Goal: Task Accomplishment & Management: Complete application form

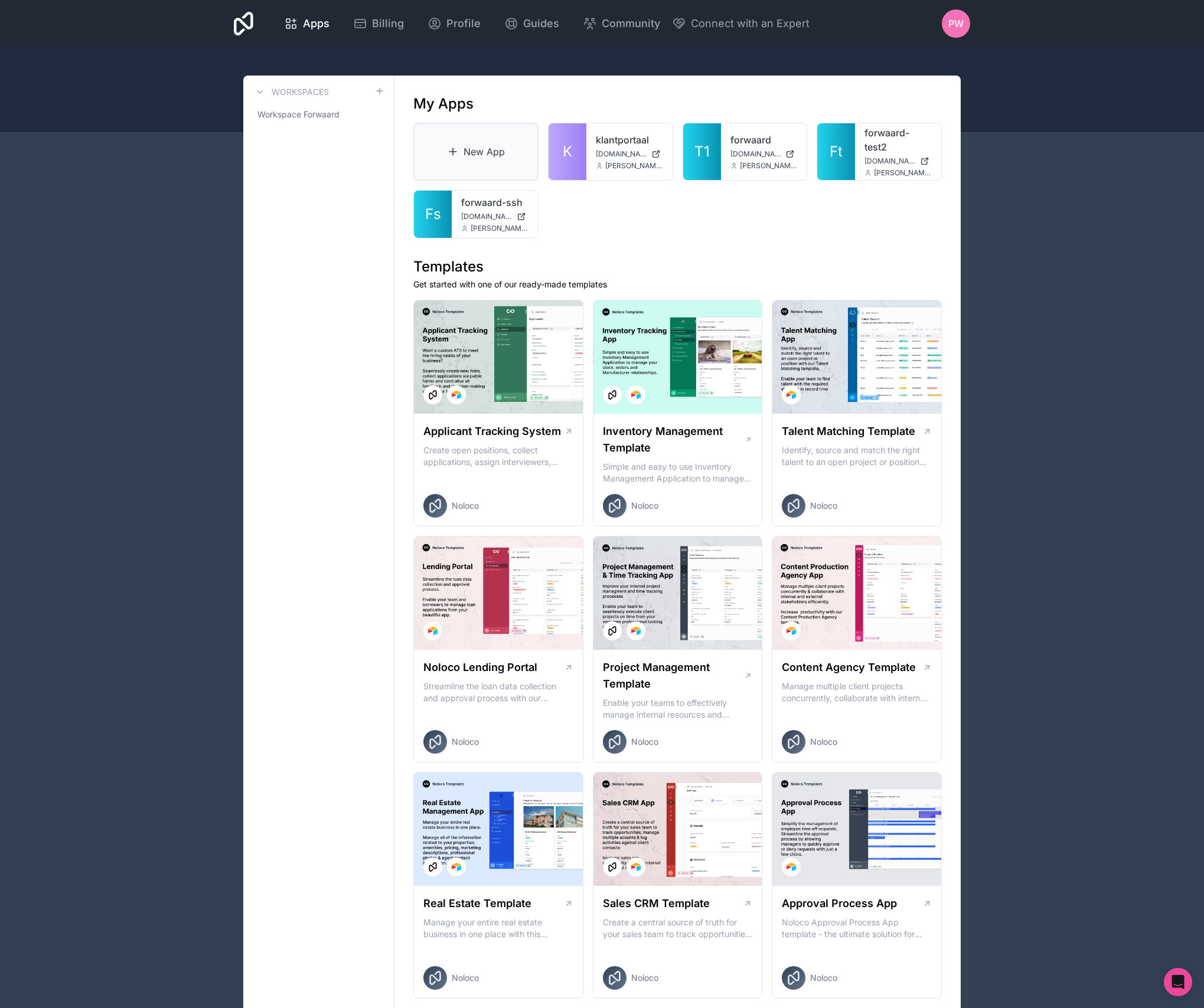
click at [489, 151] on link "New App" at bounding box center [476, 151] width 125 height 58
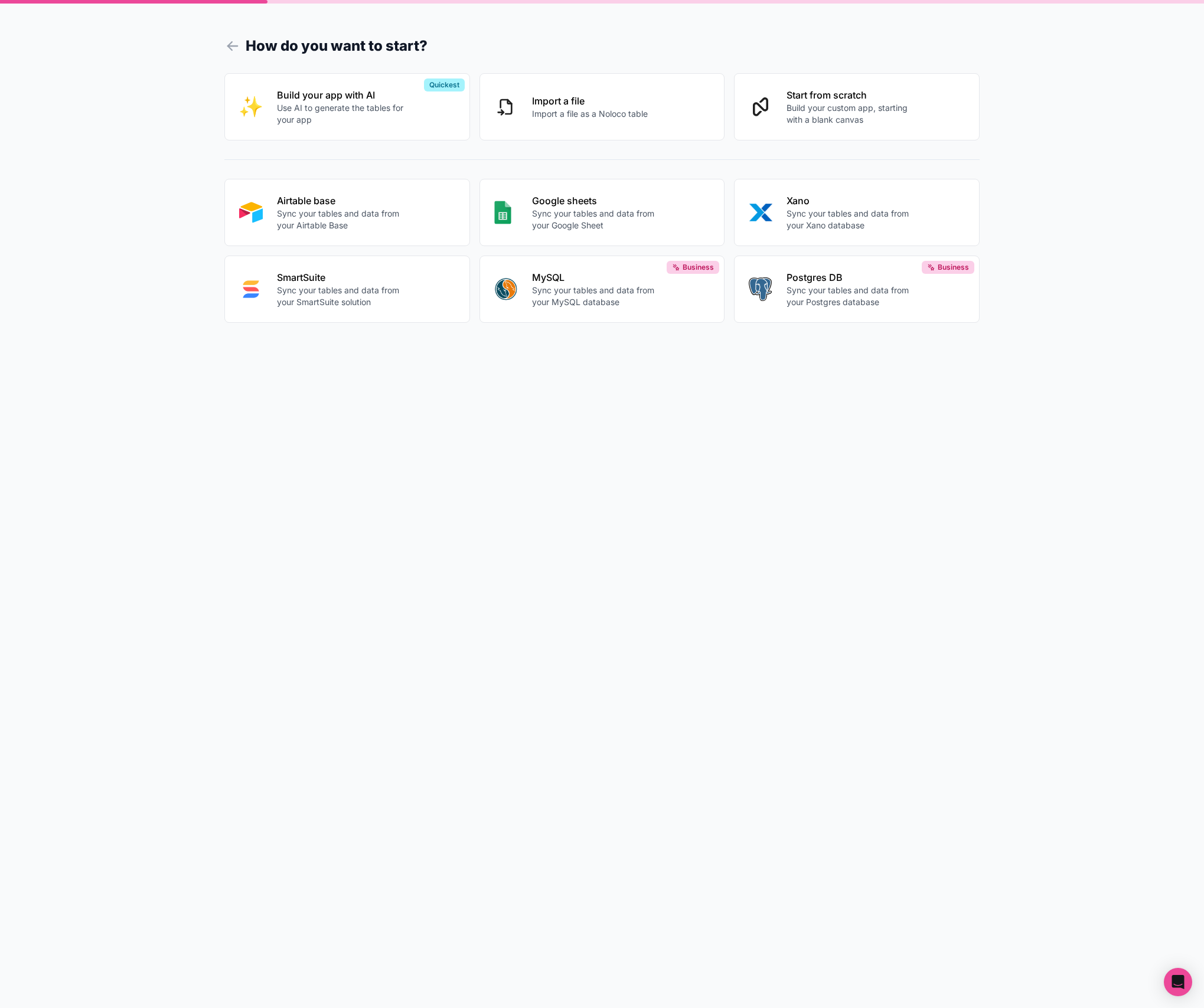
click at [327, 221] on p "Sync your tables and data from your Airtable Base" at bounding box center [342, 219] width 131 height 24
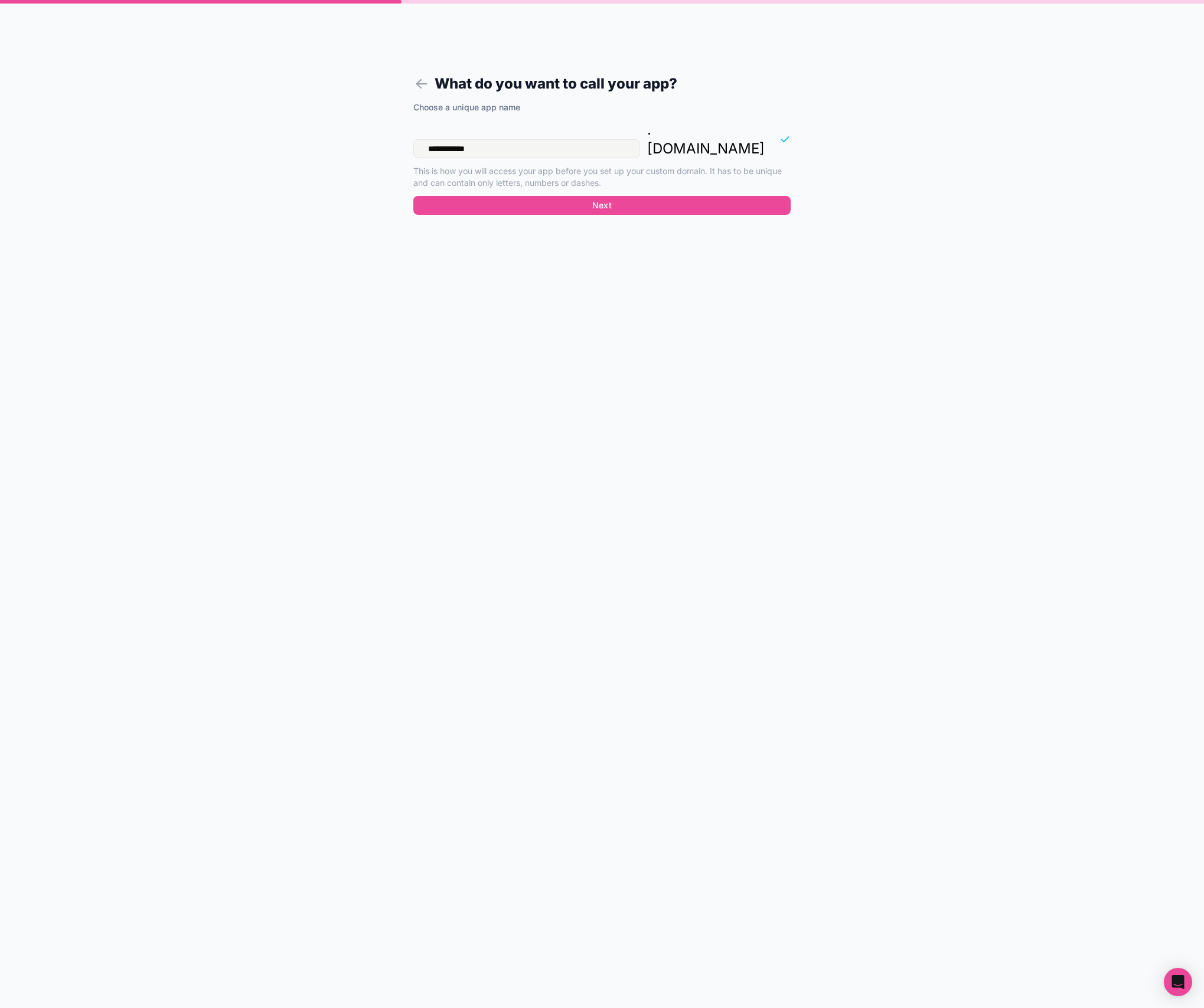
click at [504, 140] on input "**********" at bounding box center [526, 149] width 227 height 19
type input "**********"
click at [615, 196] on button "Next" at bounding box center [602, 205] width 378 height 19
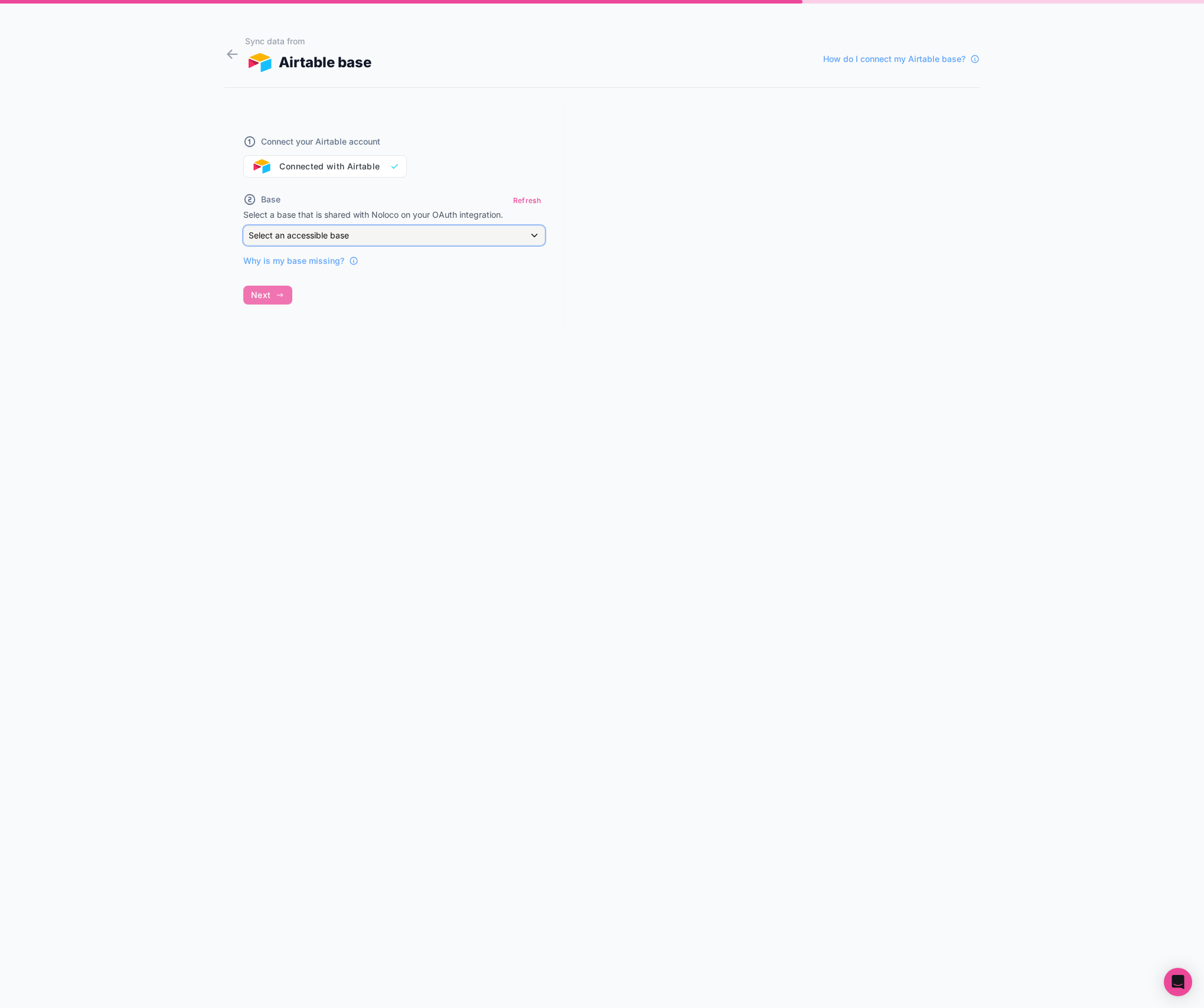
click at [457, 235] on div "Select an accessible base" at bounding box center [394, 235] width 300 height 19
click at [714, 146] on div at bounding box center [602, 504] width 1204 height 1008
click at [315, 265] on span "Why is my base missing?" at bounding box center [294, 261] width 101 height 12
click at [410, 239] on div "Select an accessible base" at bounding box center [394, 235] width 300 height 19
click at [720, 185] on div at bounding box center [602, 504] width 1204 height 1008
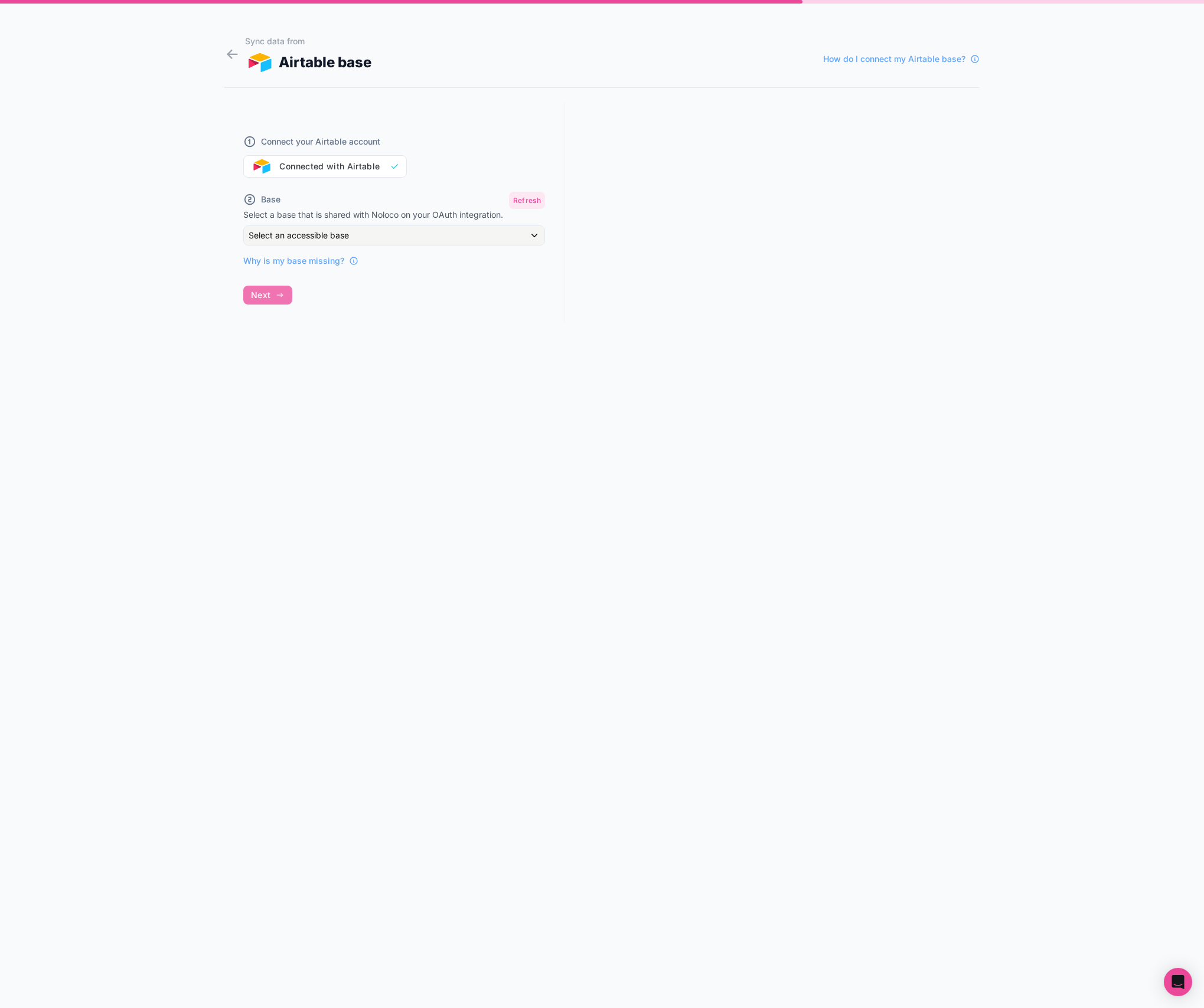
click at [533, 200] on button "Refresh" at bounding box center [527, 200] width 36 height 17
click at [467, 237] on div "Select an accessible base" at bounding box center [394, 235] width 300 height 19
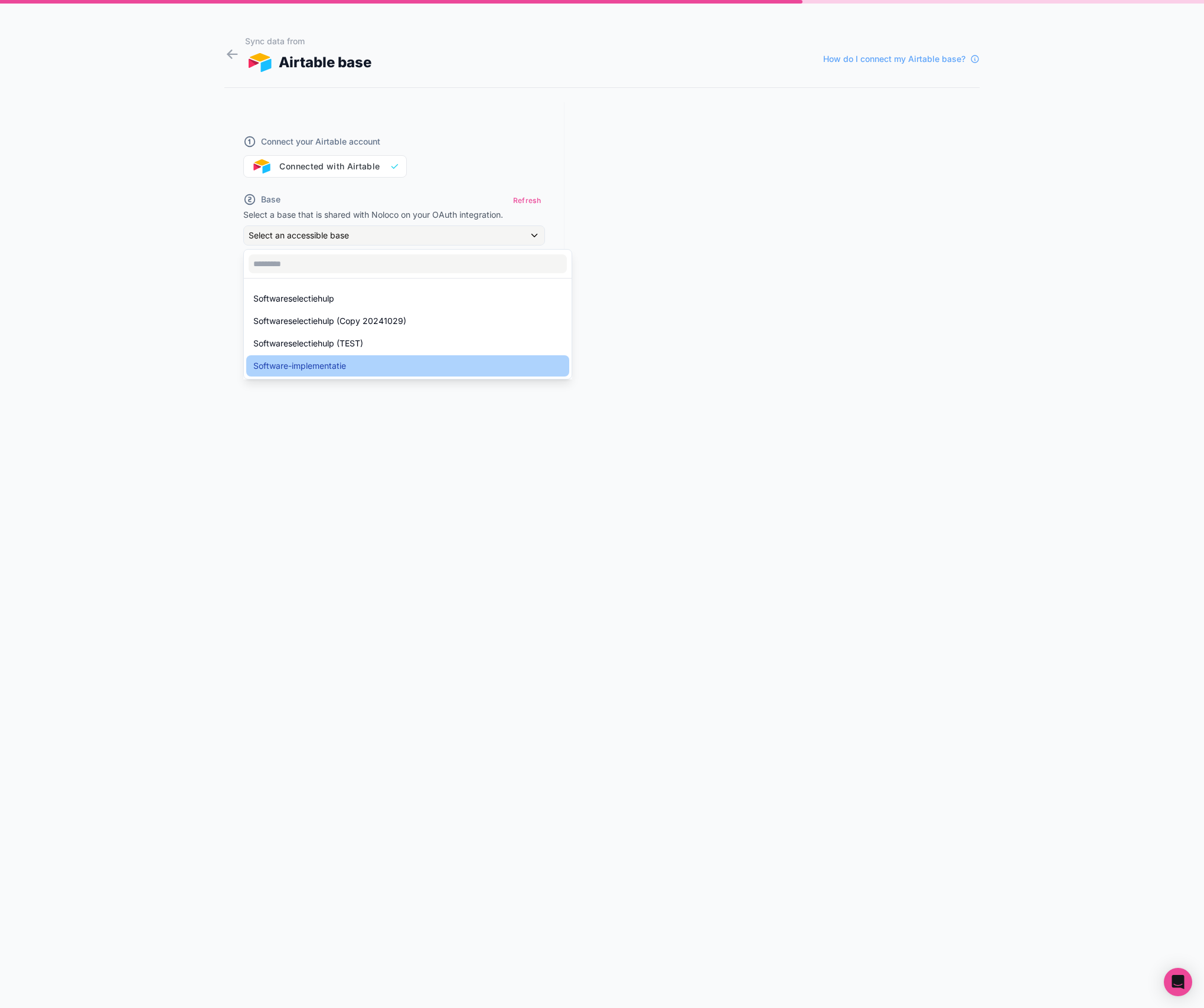
click at [390, 364] on div "Software-implementatie" at bounding box center [408, 365] width 309 height 14
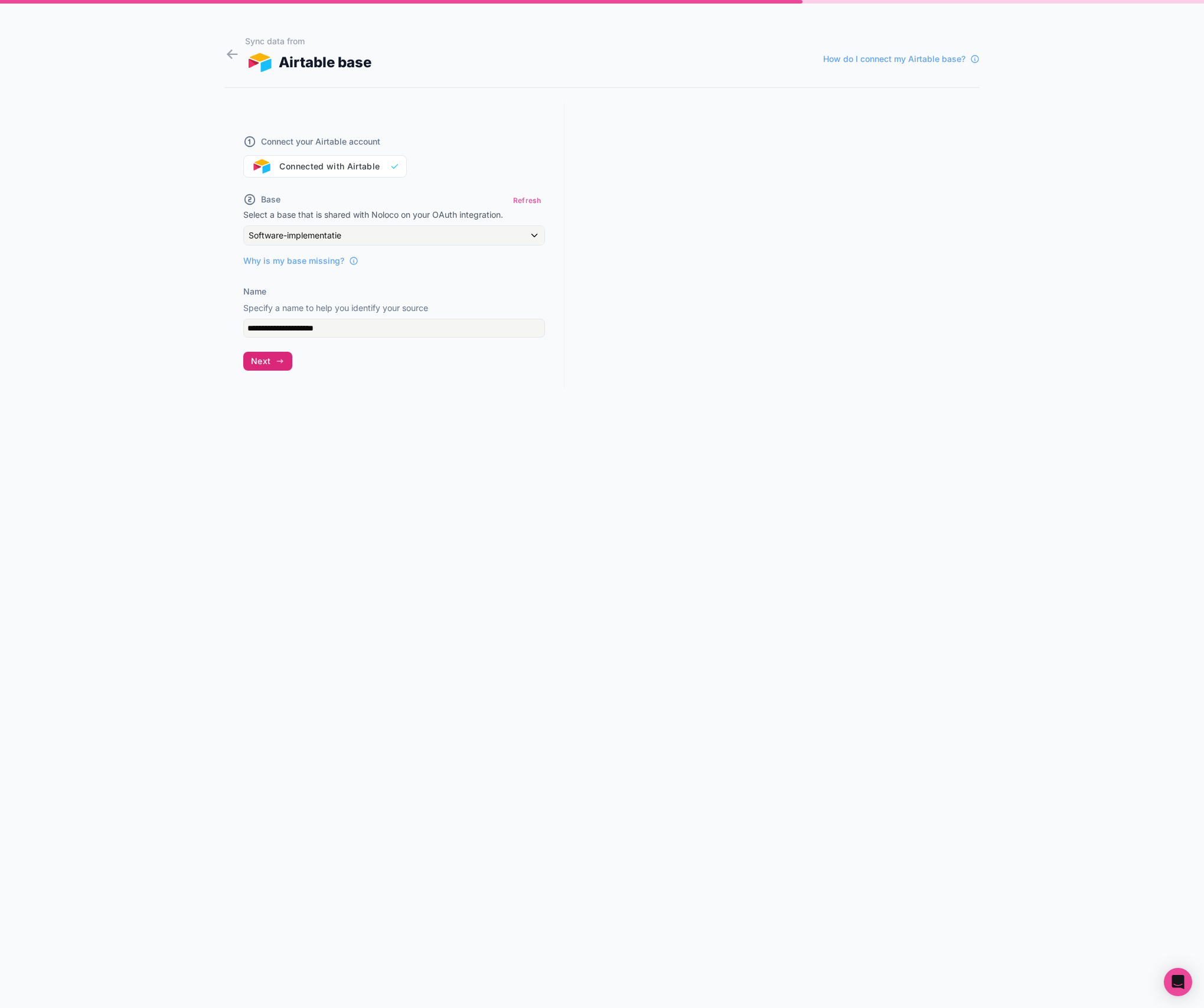
click at [265, 367] on button "Next" at bounding box center [268, 360] width 49 height 19
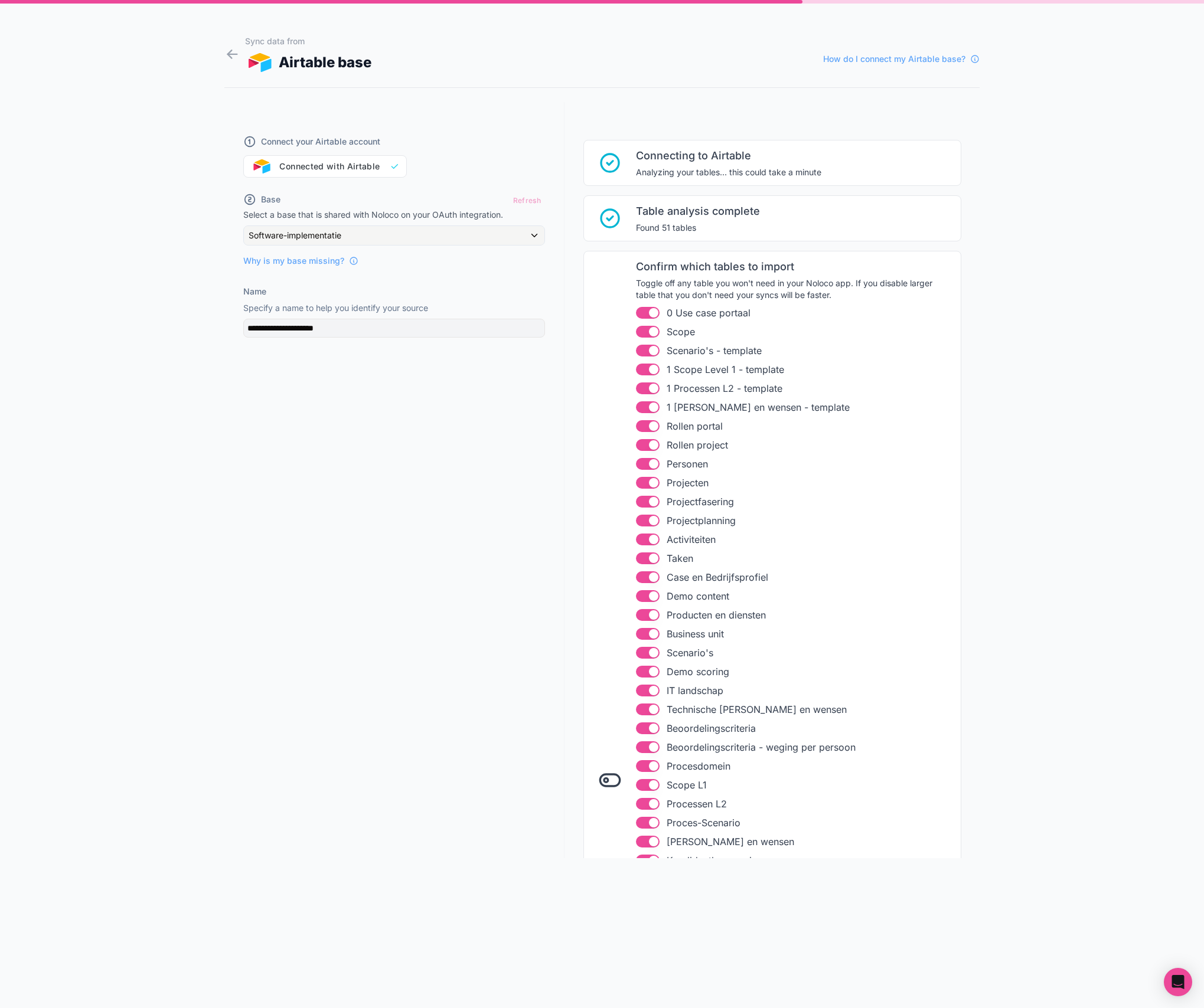
click at [644, 315] on button "Use setting" at bounding box center [647, 312] width 24 height 12
click at [644, 353] on button "Use setting" at bounding box center [647, 351] width 24 height 12
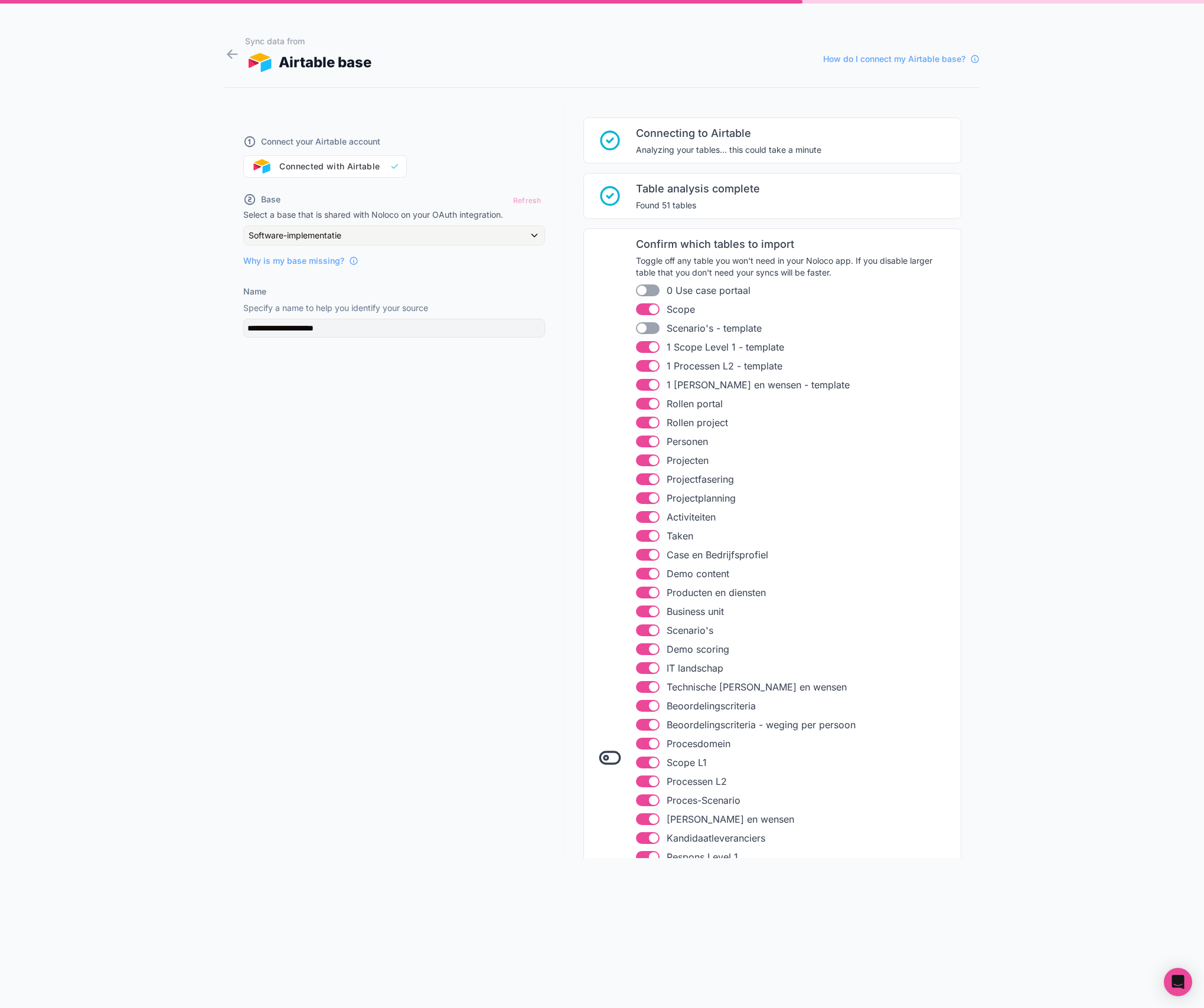
scroll to position [25, 0]
click at [645, 345] on button "Use setting" at bounding box center [647, 344] width 24 height 12
click at [644, 364] on button "Use setting" at bounding box center [647, 363] width 24 height 12
click at [649, 384] on button "Use setting" at bounding box center [647, 381] width 24 height 12
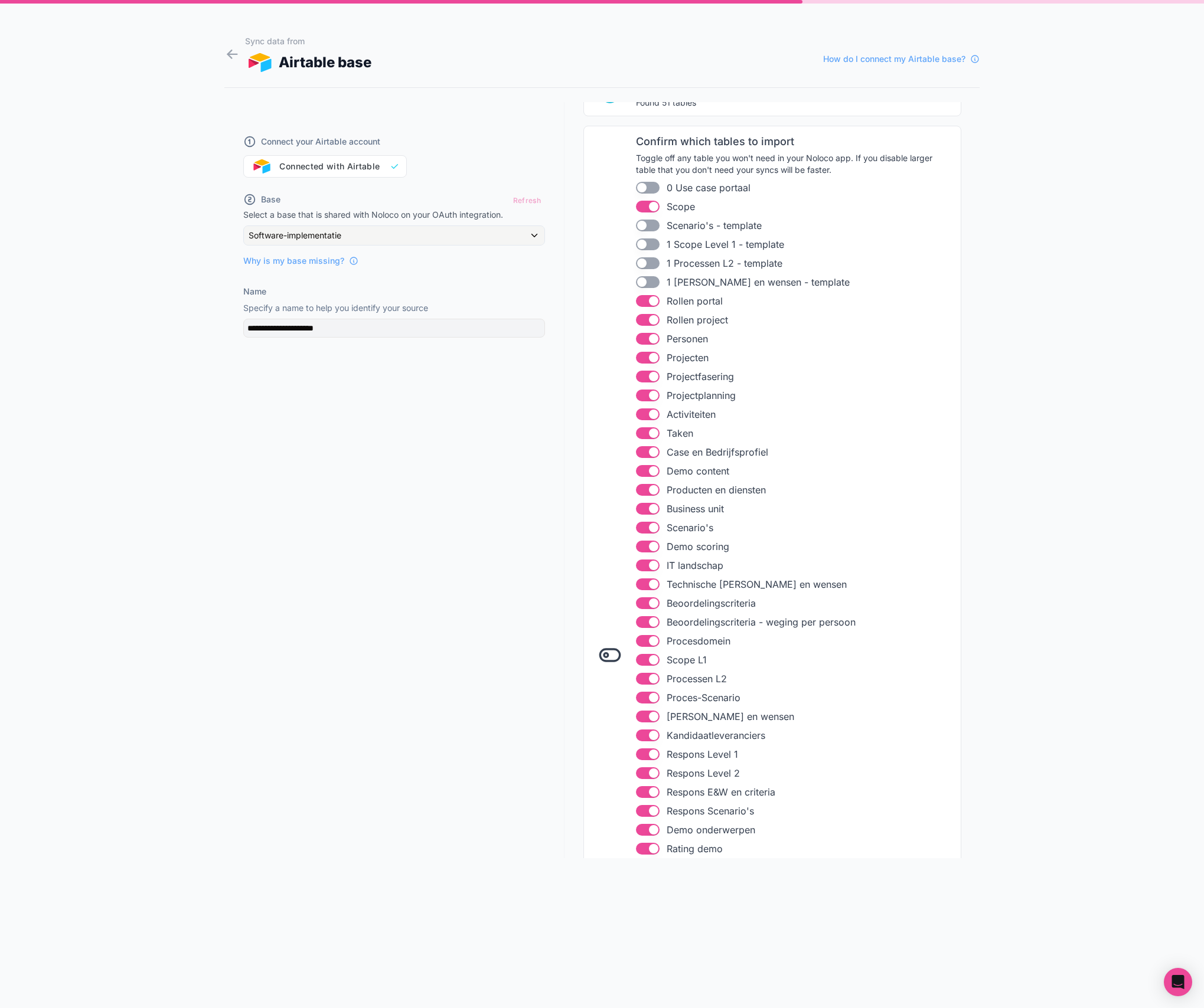
scroll to position [127, 0]
click at [642, 208] on button "Use setting" at bounding box center [647, 205] width 24 height 12
click at [643, 207] on button "Use setting" at bounding box center [647, 205] width 24 height 12
click at [642, 299] on button "Use setting" at bounding box center [647, 299] width 24 height 12
click at [644, 318] on button "Use setting" at bounding box center [647, 318] width 24 height 12
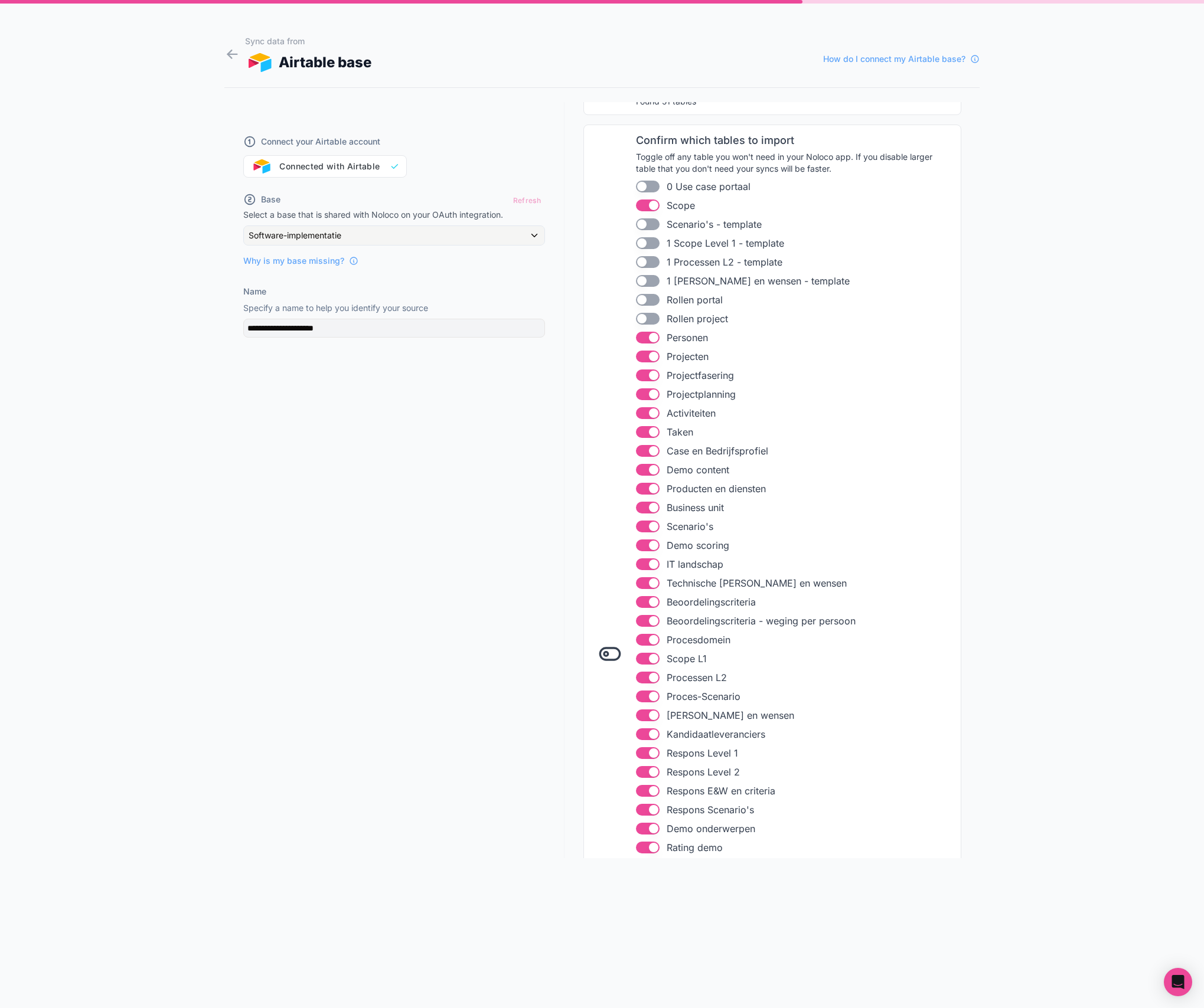
click at [644, 450] on button "Use setting" at bounding box center [647, 450] width 24 height 12
click at [647, 471] on button "Use setting" at bounding box center [647, 470] width 24 height 12
click at [644, 489] on button "Use setting" at bounding box center [647, 489] width 24 height 12
click at [642, 507] on button "Use setting" at bounding box center [647, 507] width 24 height 12
click at [644, 542] on button "Use setting" at bounding box center [647, 545] width 24 height 12
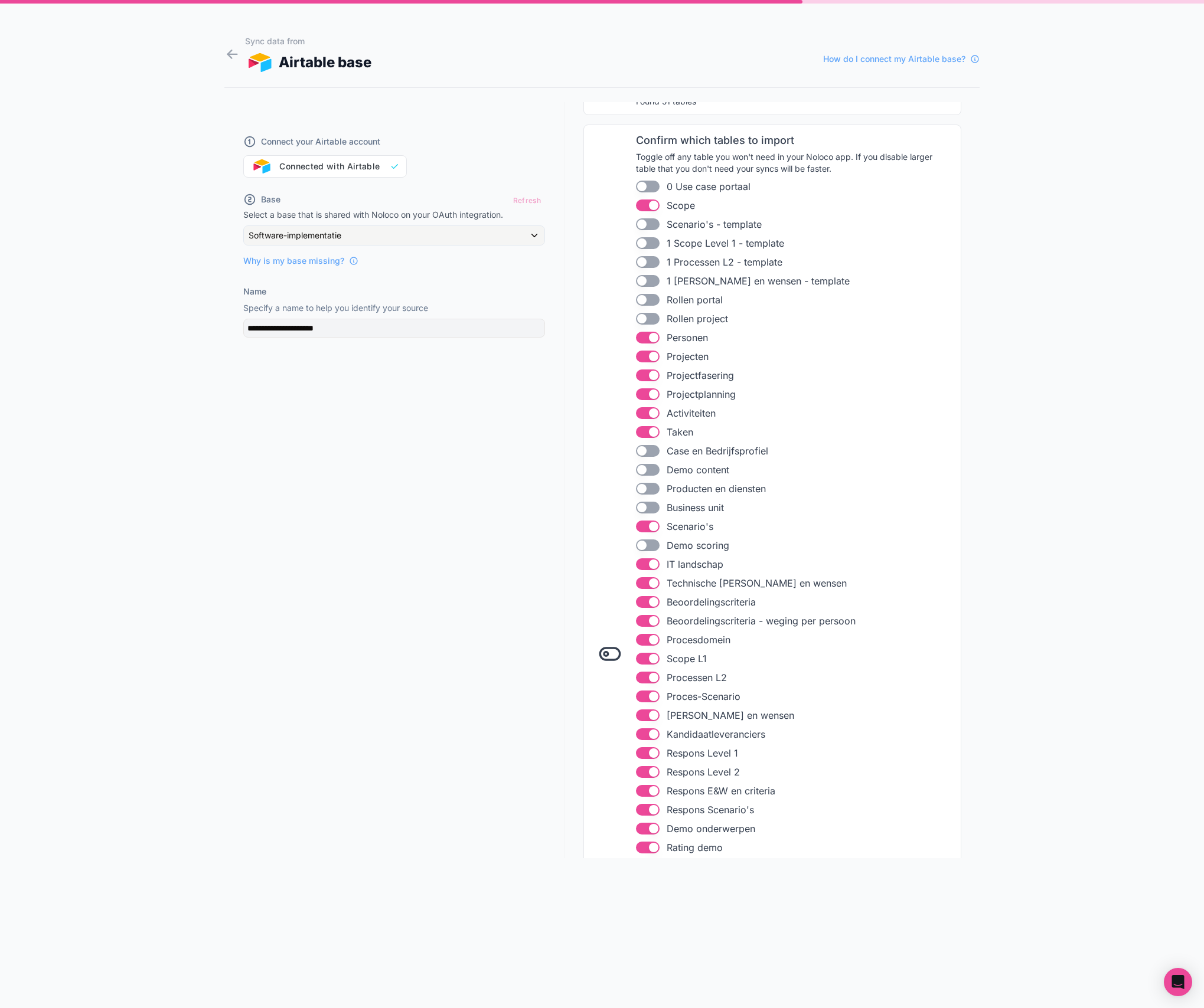
click at [641, 566] on button "Use setting" at bounding box center [647, 564] width 24 height 12
click at [649, 578] on button "Use setting" at bounding box center [647, 583] width 24 height 12
click at [646, 618] on button "Use setting" at bounding box center [647, 621] width 24 height 12
click at [645, 636] on button "Use setting" at bounding box center [647, 640] width 24 height 12
drag, startPoint x: 646, startPoint y: 754, endPoint x: 642, endPoint y: 760, distance: 7.2
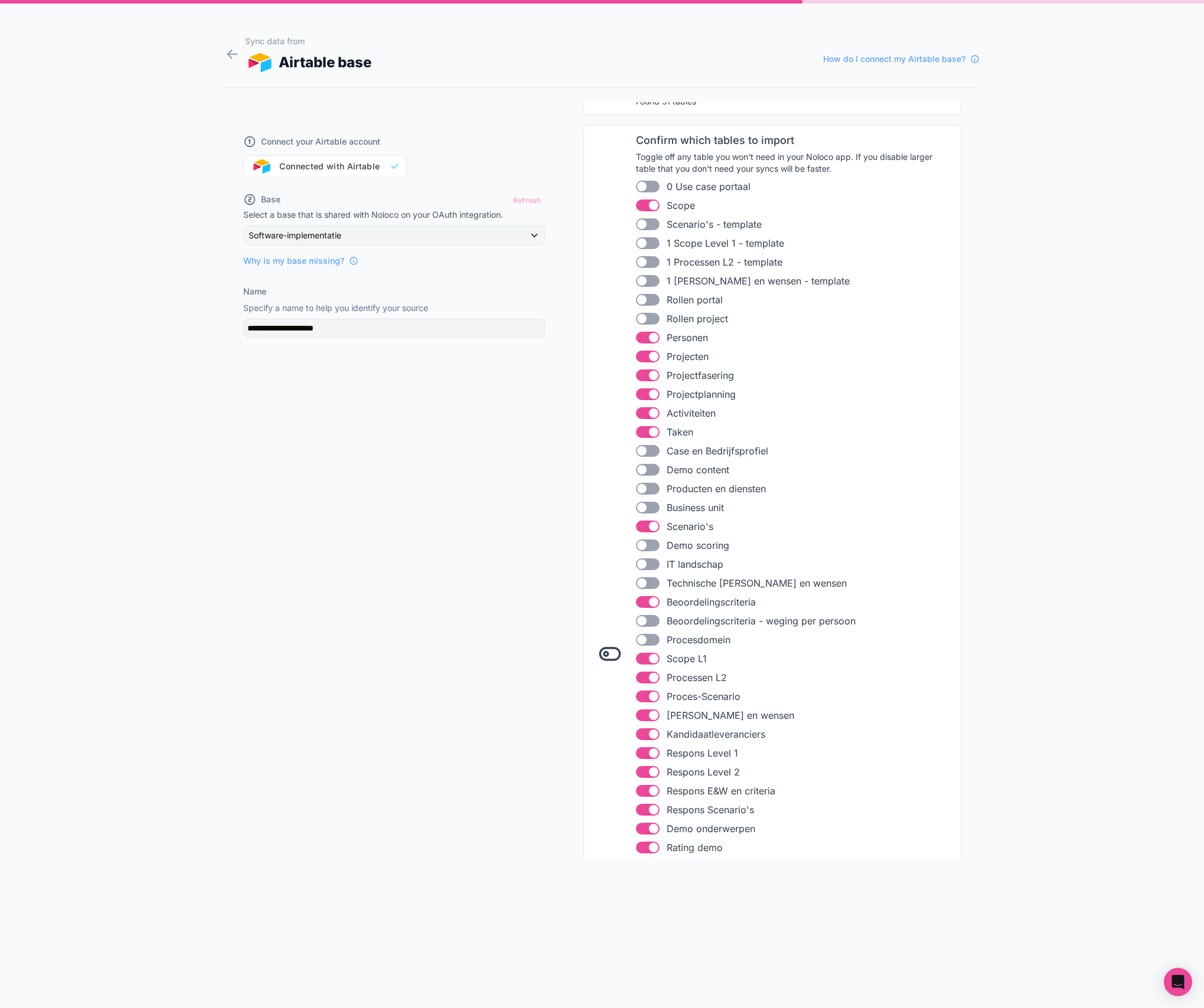
click at [646, 754] on button "Use setting" at bounding box center [647, 753] width 24 height 12
click at [640, 770] on button "Use setting" at bounding box center [647, 772] width 24 height 12
click at [649, 791] on button "Use setting" at bounding box center [647, 790] width 24 height 12
click at [649, 827] on button "Use setting" at bounding box center [647, 829] width 24 height 12
click at [648, 808] on button "Use setting" at bounding box center [647, 810] width 24 height 12
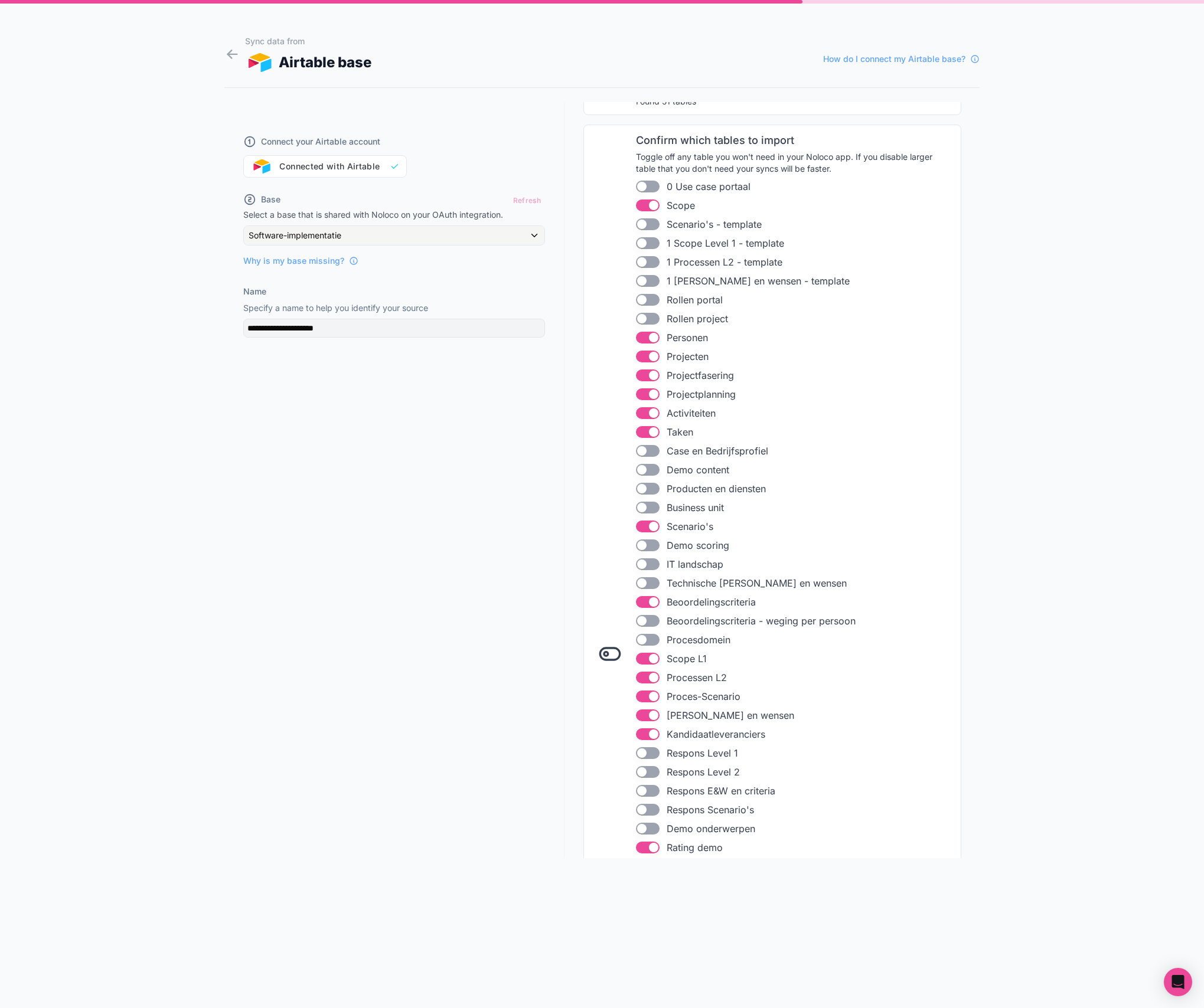
click at [648, 852] on button "Use setting" at bounding box center [647, 847] width 24 height 12
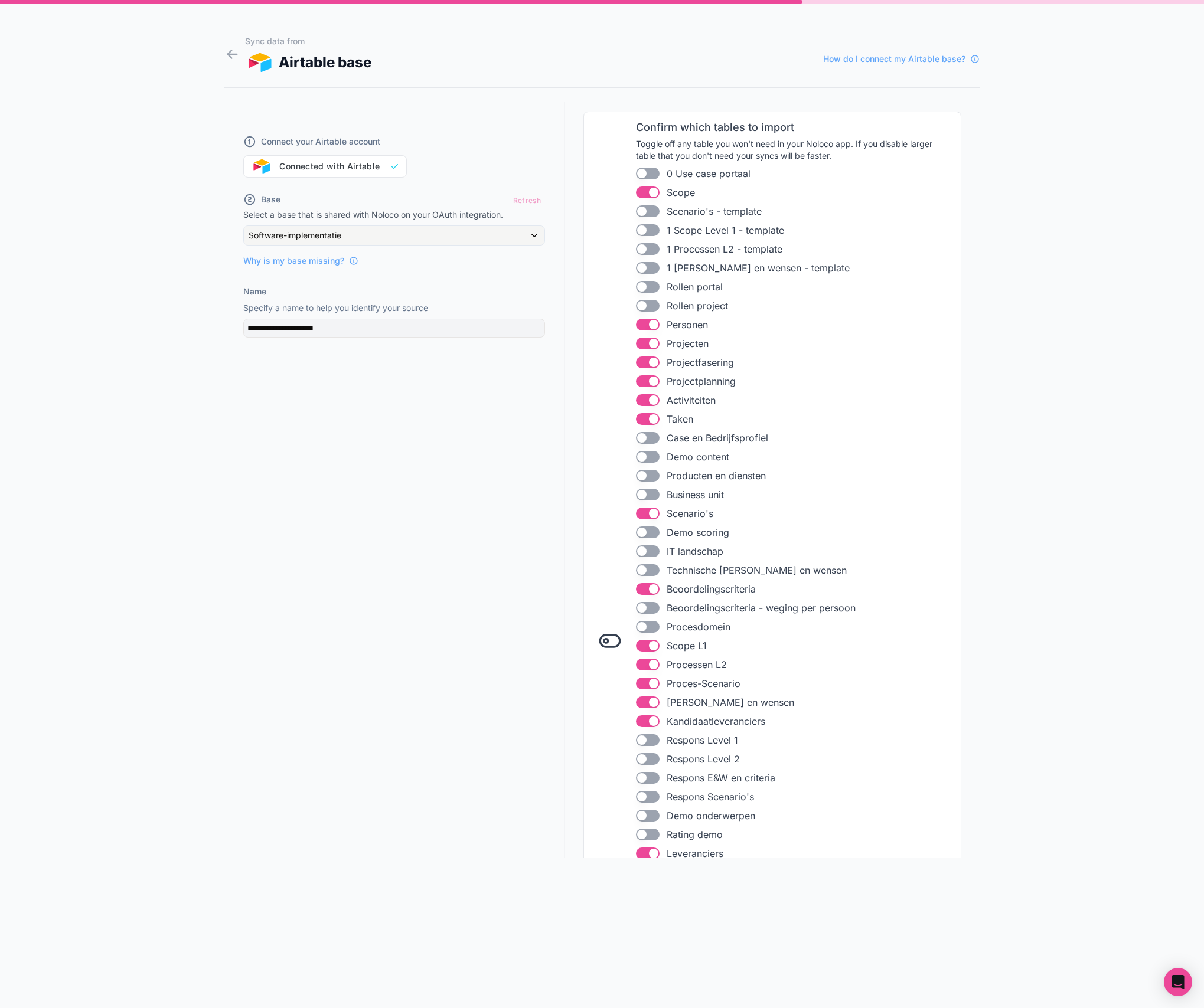
scroll to position [489, 0]
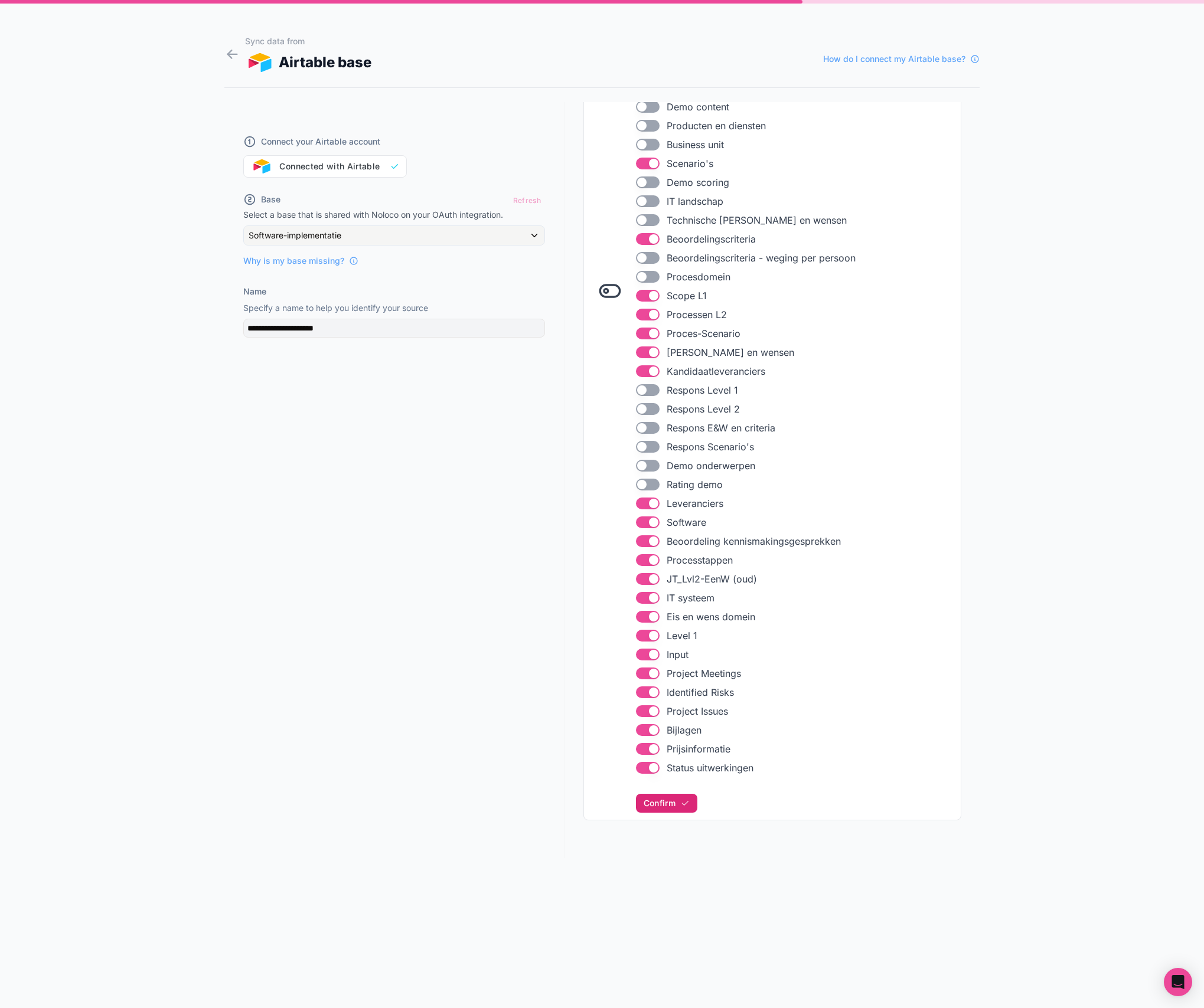
click at [668, 806] on span "Confirm" at bounding box center [659, 803] width 32 height 11
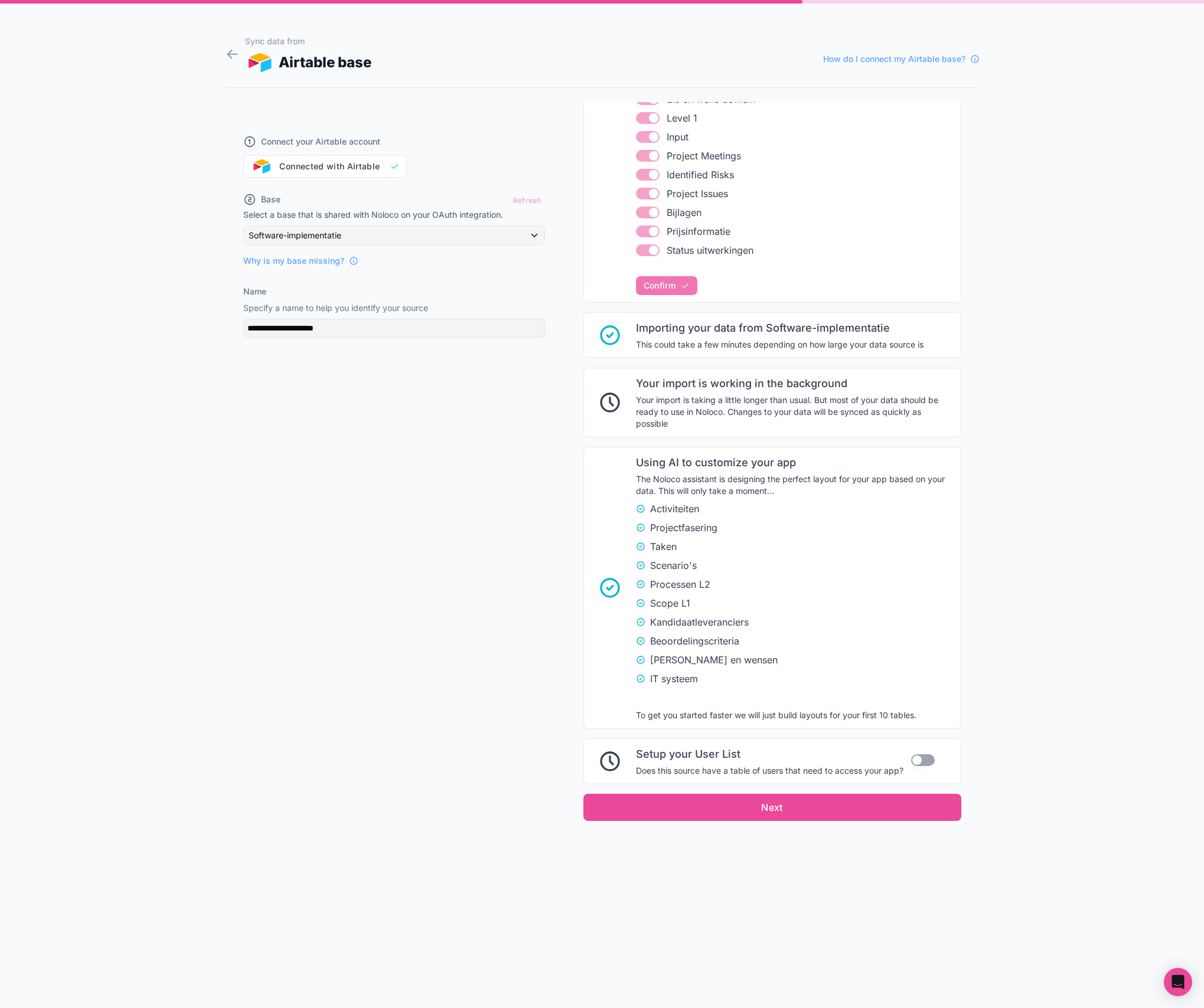
scroll to position [1007, 0]
click at [923, 756] on button "Use setting" at bounding box center [922, 760] width 24 height 12
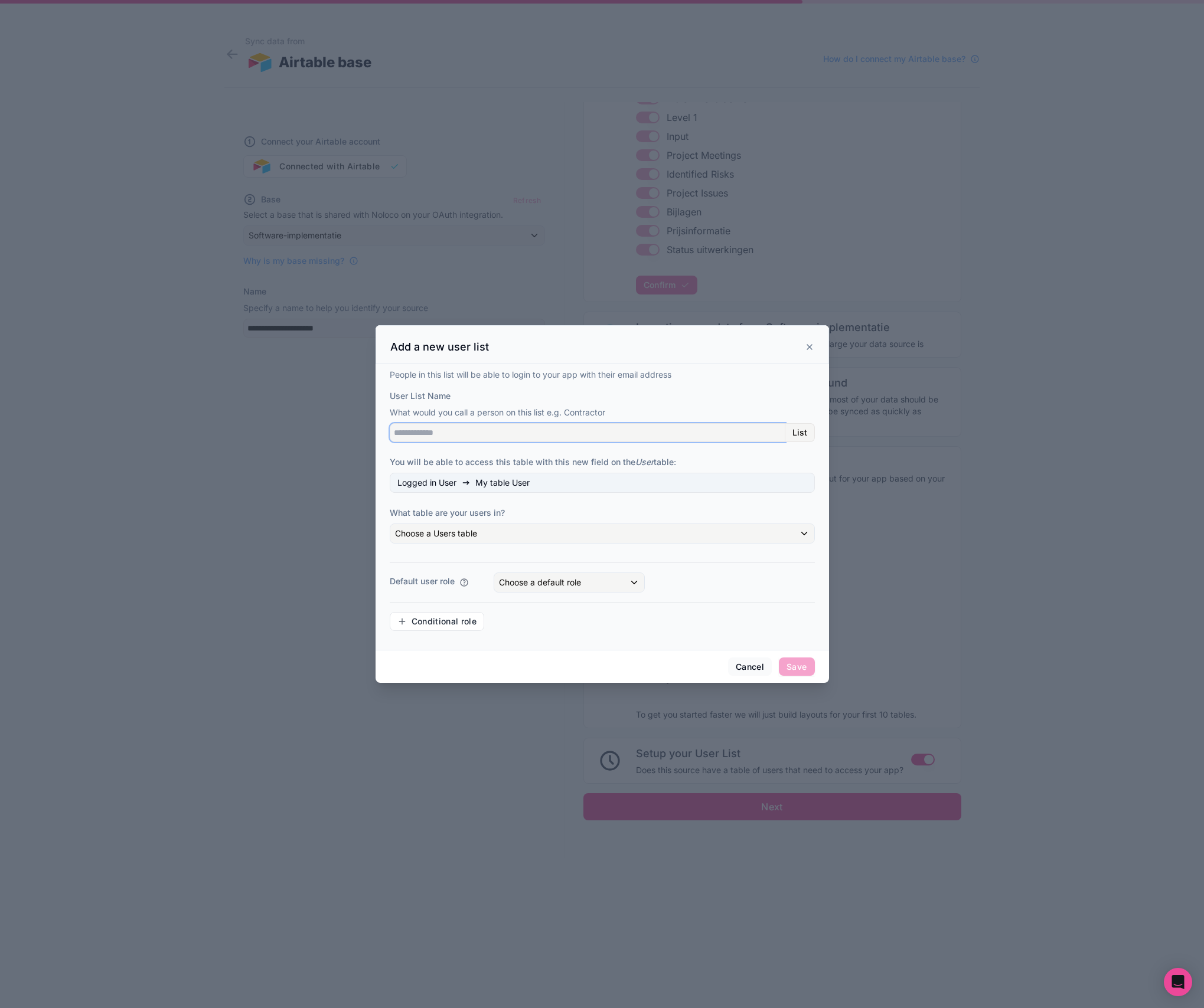
click at [474, 432] on input "User List Name" at bounding box center [587, 432] width 395 height 19
type input "****"
click at [477, 538] on span "Choose a Users table" at bounding box center [436, 533] width 82 height 10
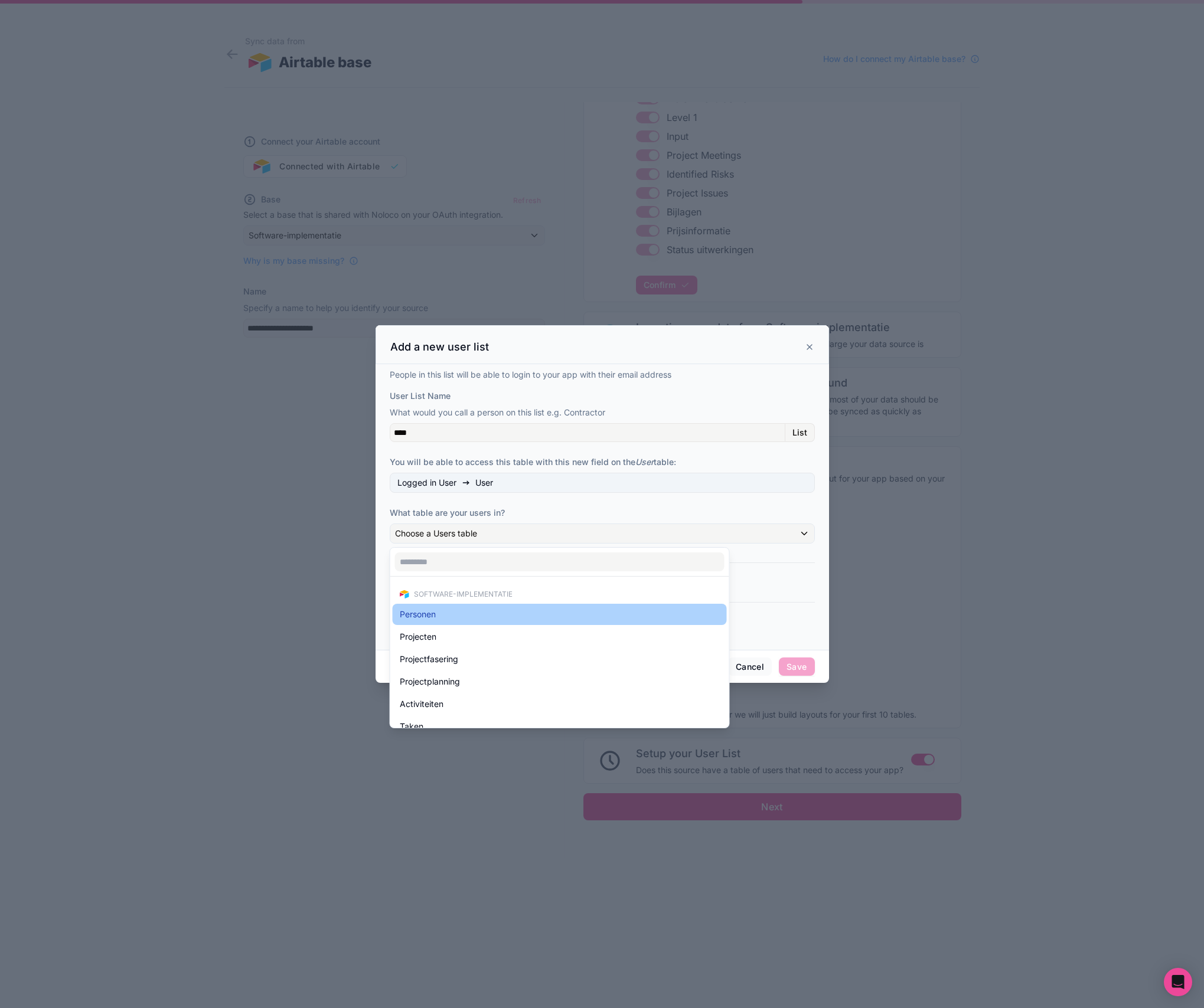
click at [467, 621] on div "Personen" at bounding box center [559, 614] width 320 height 14
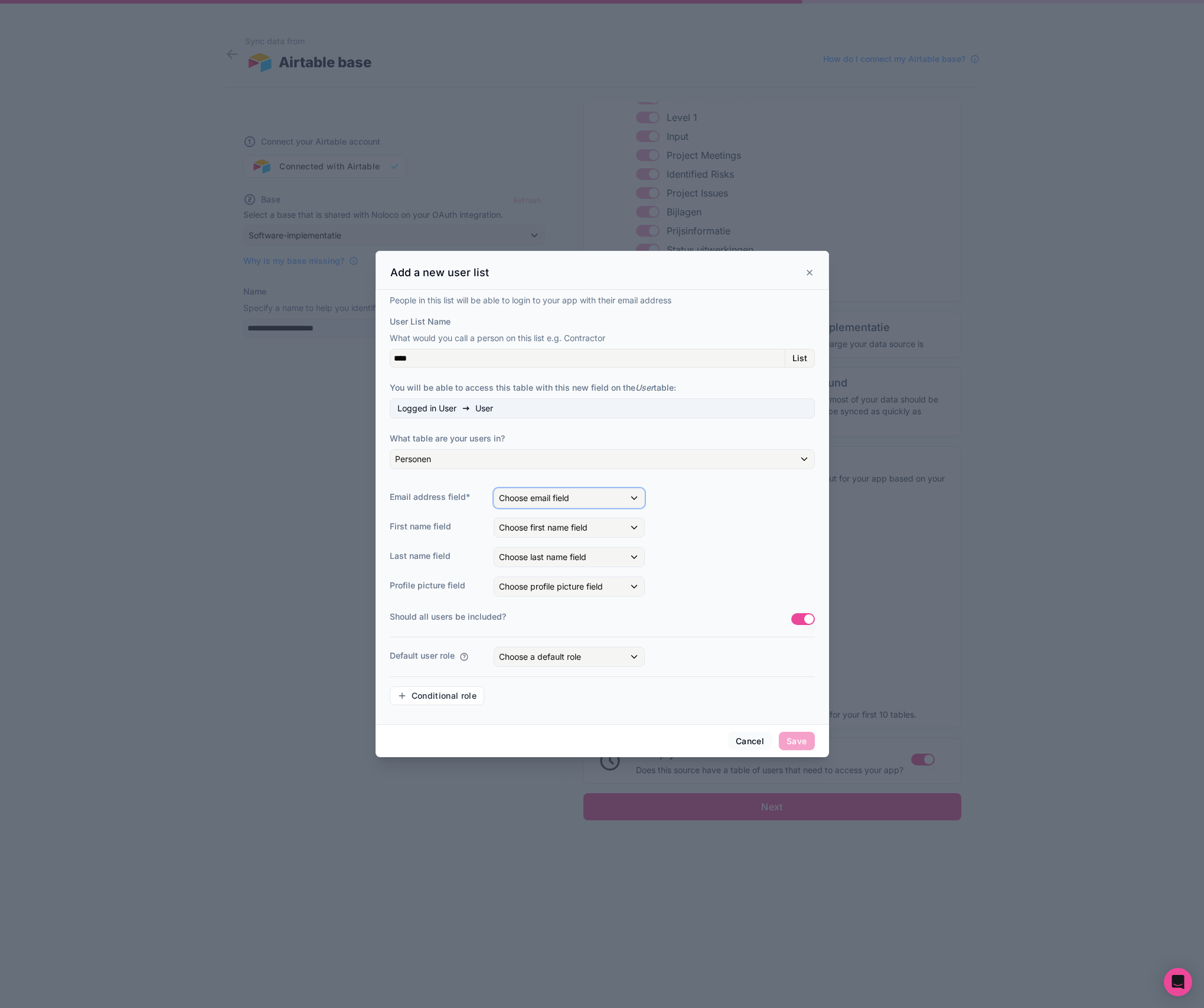
click at [546, 500] on span "Choose email field" at bounding box center [534, 498] width 71 height 10
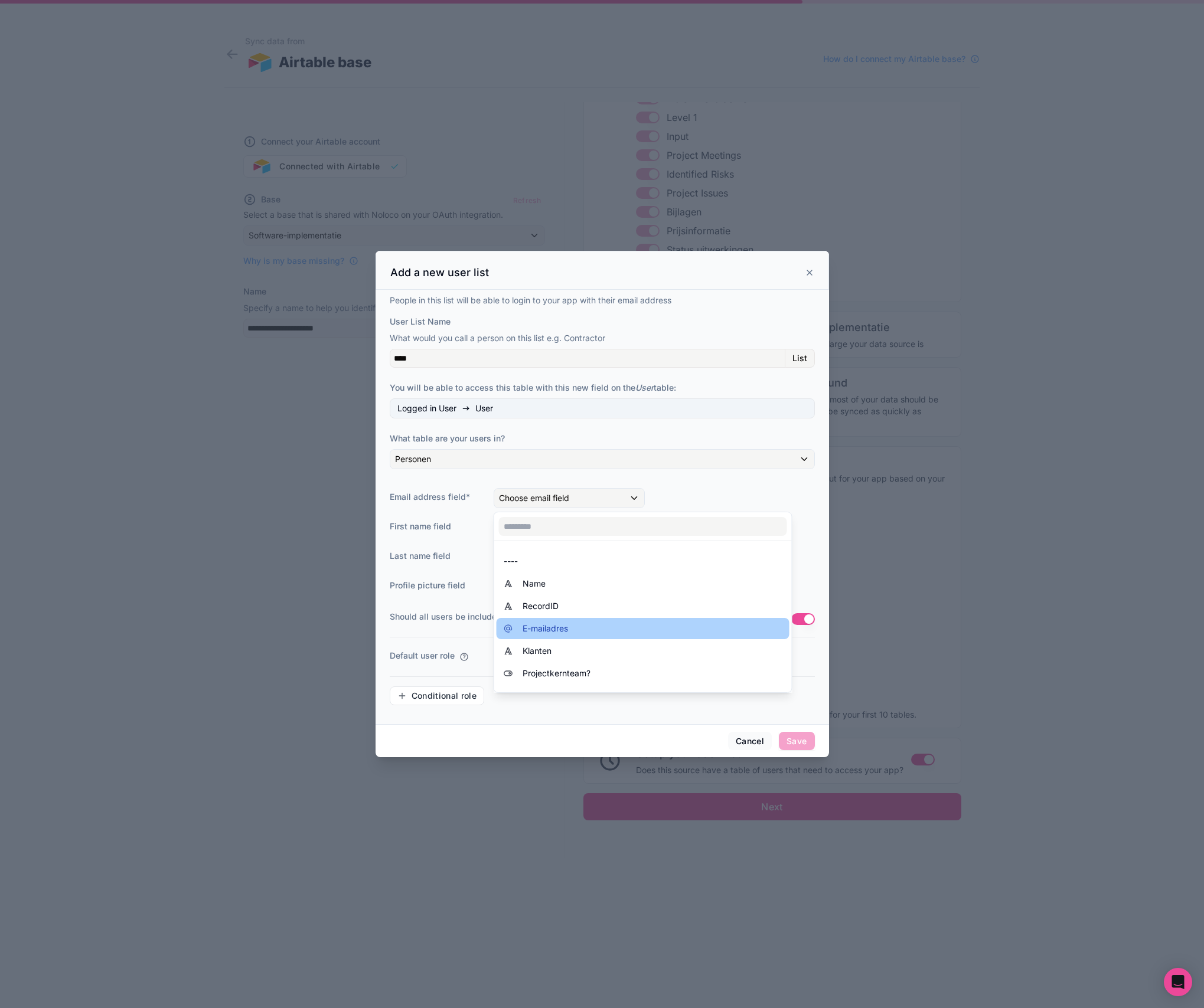
click at [559, 626] on span "E-mailadres" at bounding box center [546, 628] width 45 height 14
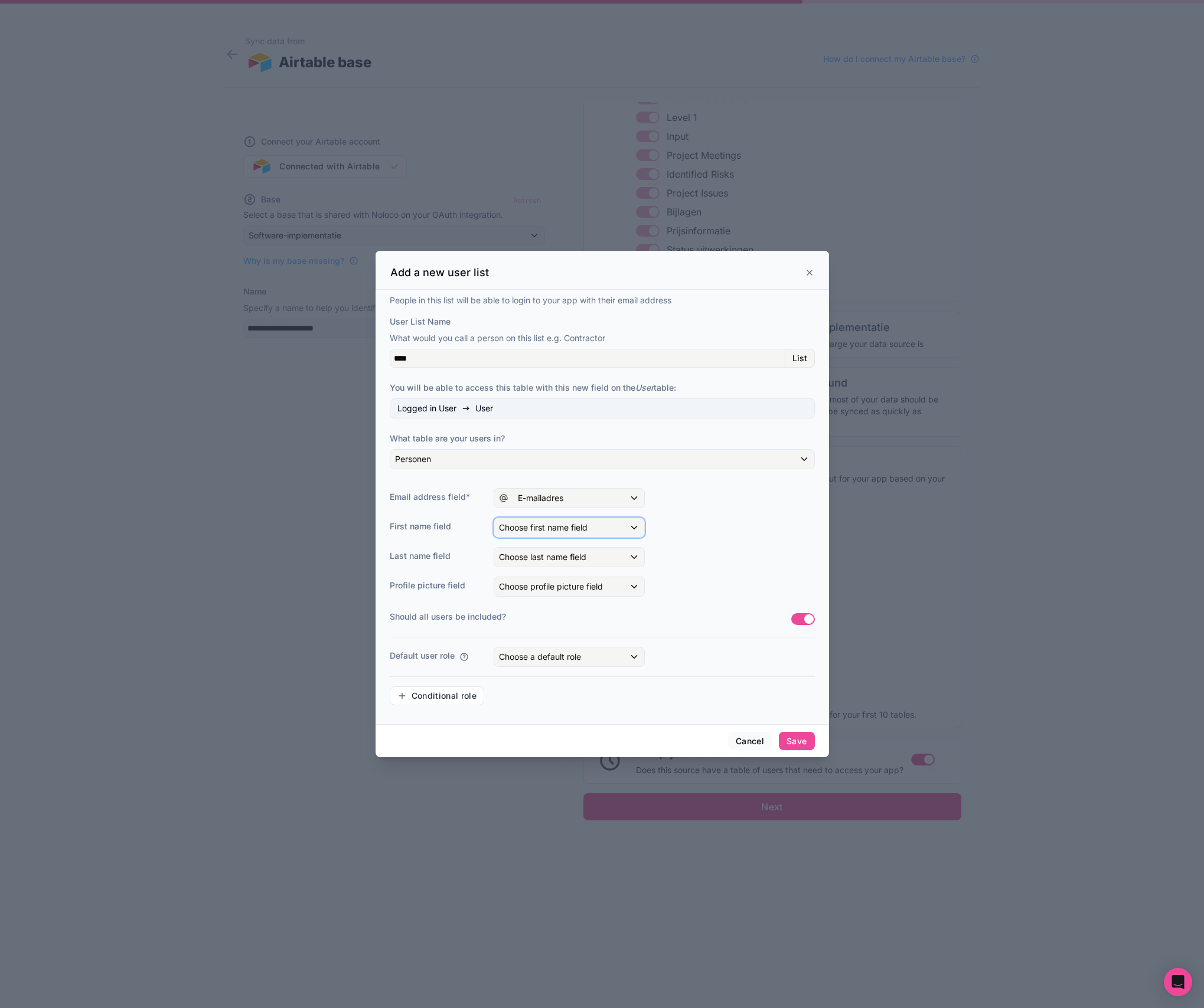
click at [549, 528] on span "Choose first name field" at bounding box center [543, 528] width 88 height 10
click at [766, 508] on div at bounding box center [602, 504] width 454 height 506
click at [565, 528] on span "Choose first name field" at bounding box center [543, 528] width 88 height 10
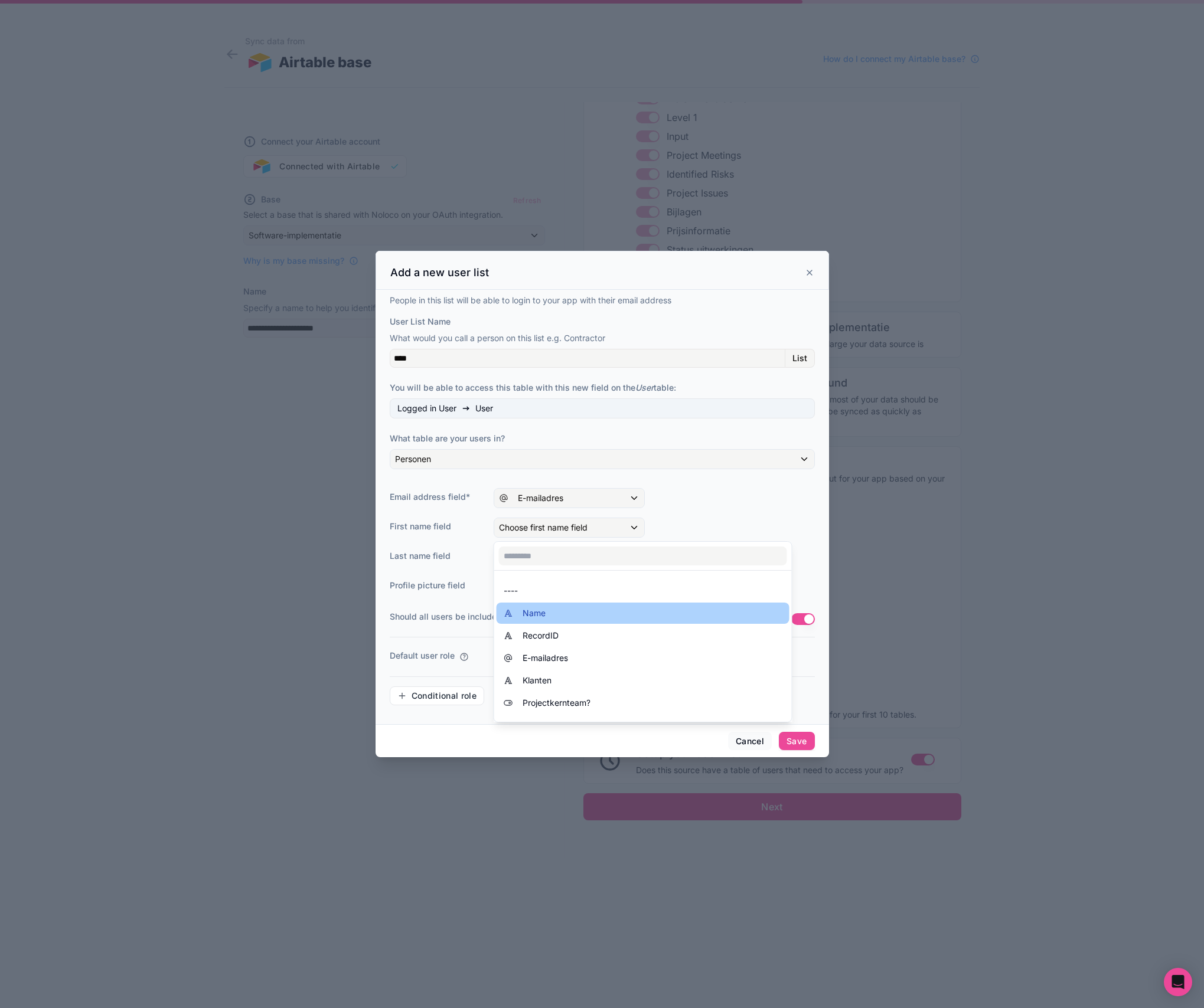
click at [574, 615] on div "Name" at bounding box center [642, 613] width 278 height 14
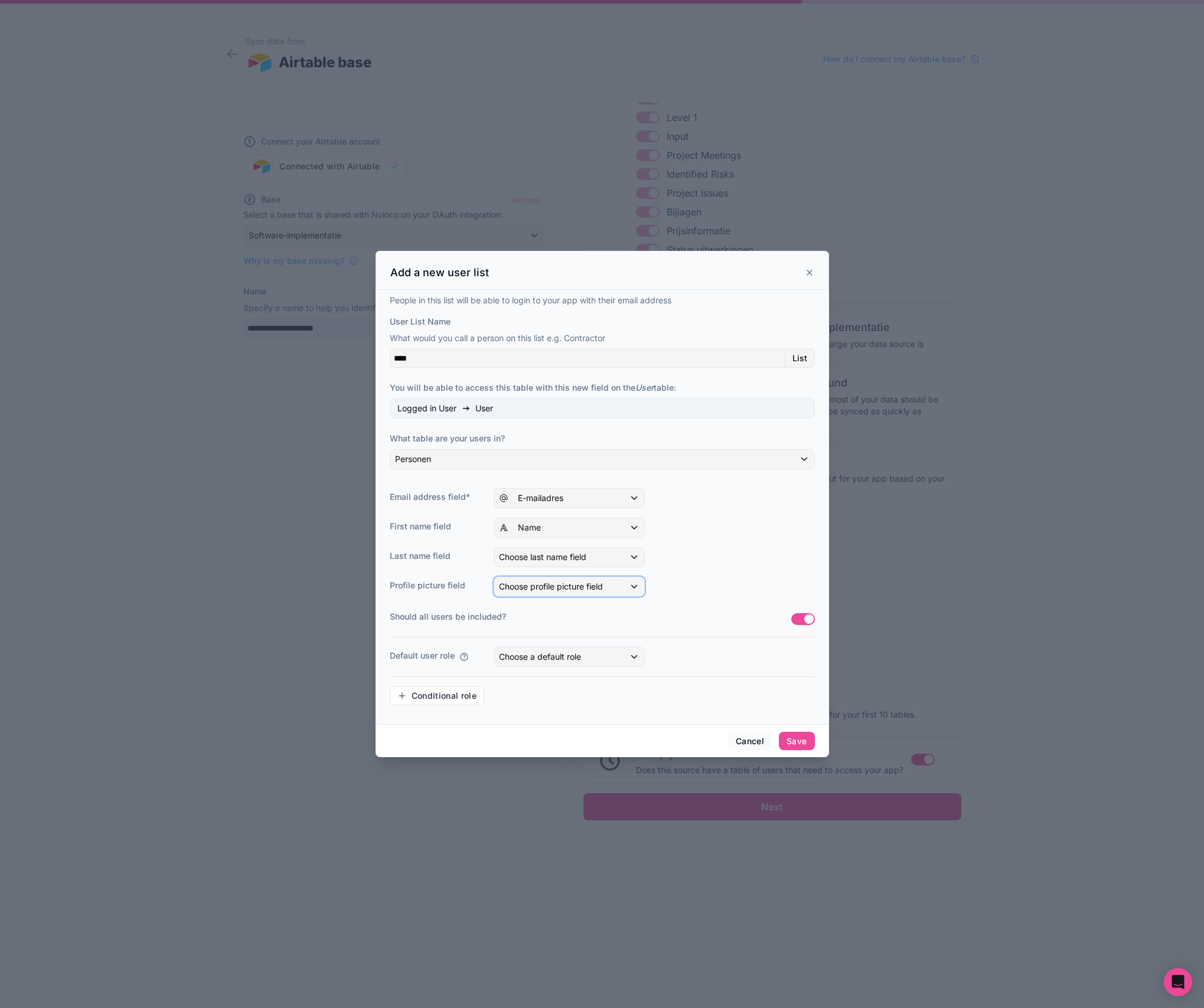
click at [532, 589] on span "Choose profile picture field" at bounding box center [551, 586] width 104 height 10
click at [702, 551] on div at bounding box center [602, 504] width 454 height 506
click at [547, 650] on div "Choose a default role" at bounding box center [569, 657] width 150 height 19
click at [593, 743] on div "User" at bounding box center [582, 742] width 158 height 14
click at [494, 462] on div "Personen" at bounding box center [602, 459] width 424 height 19
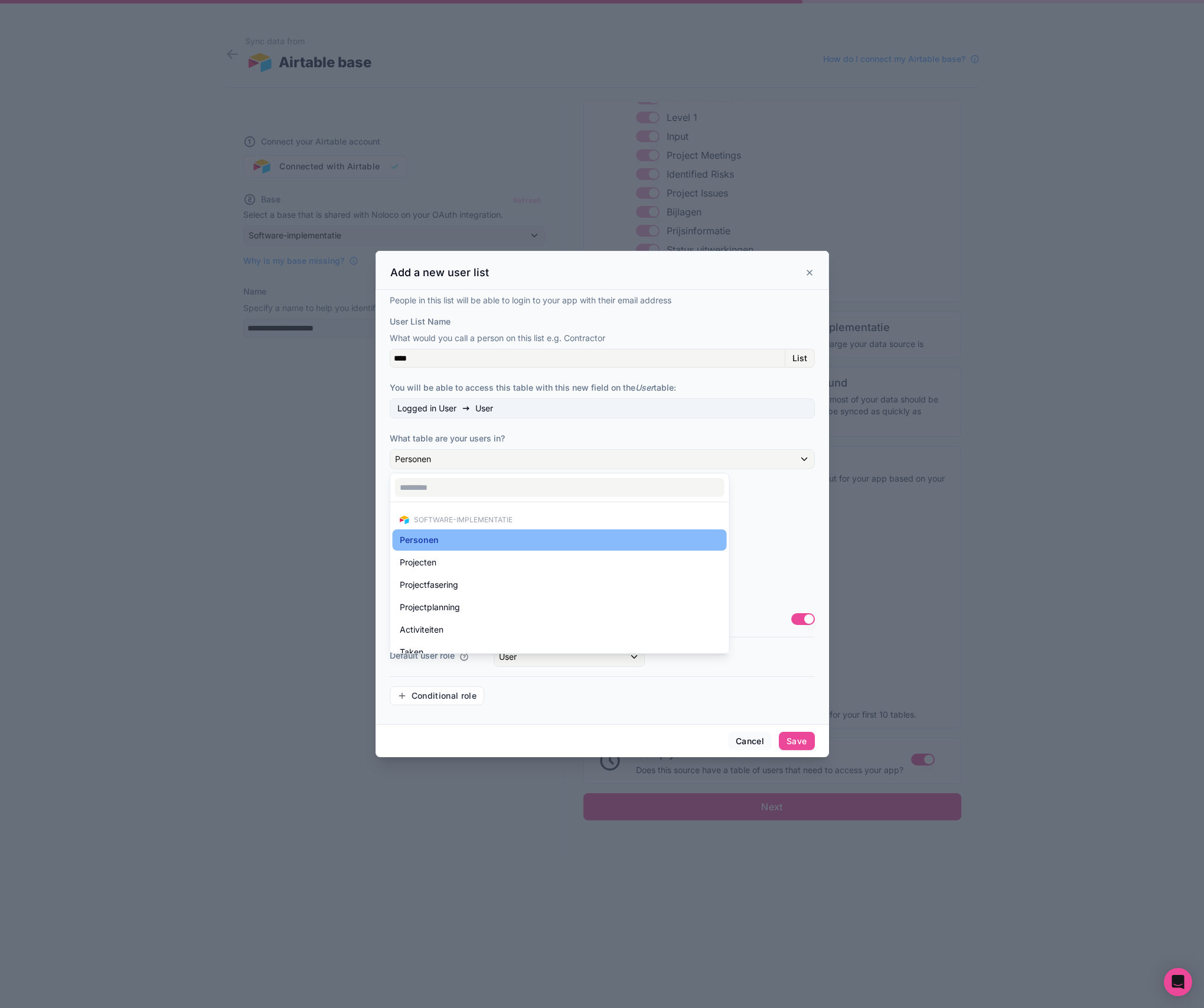
click at [494, 462] on div at bounding box center [602, 504] width 454 height 506
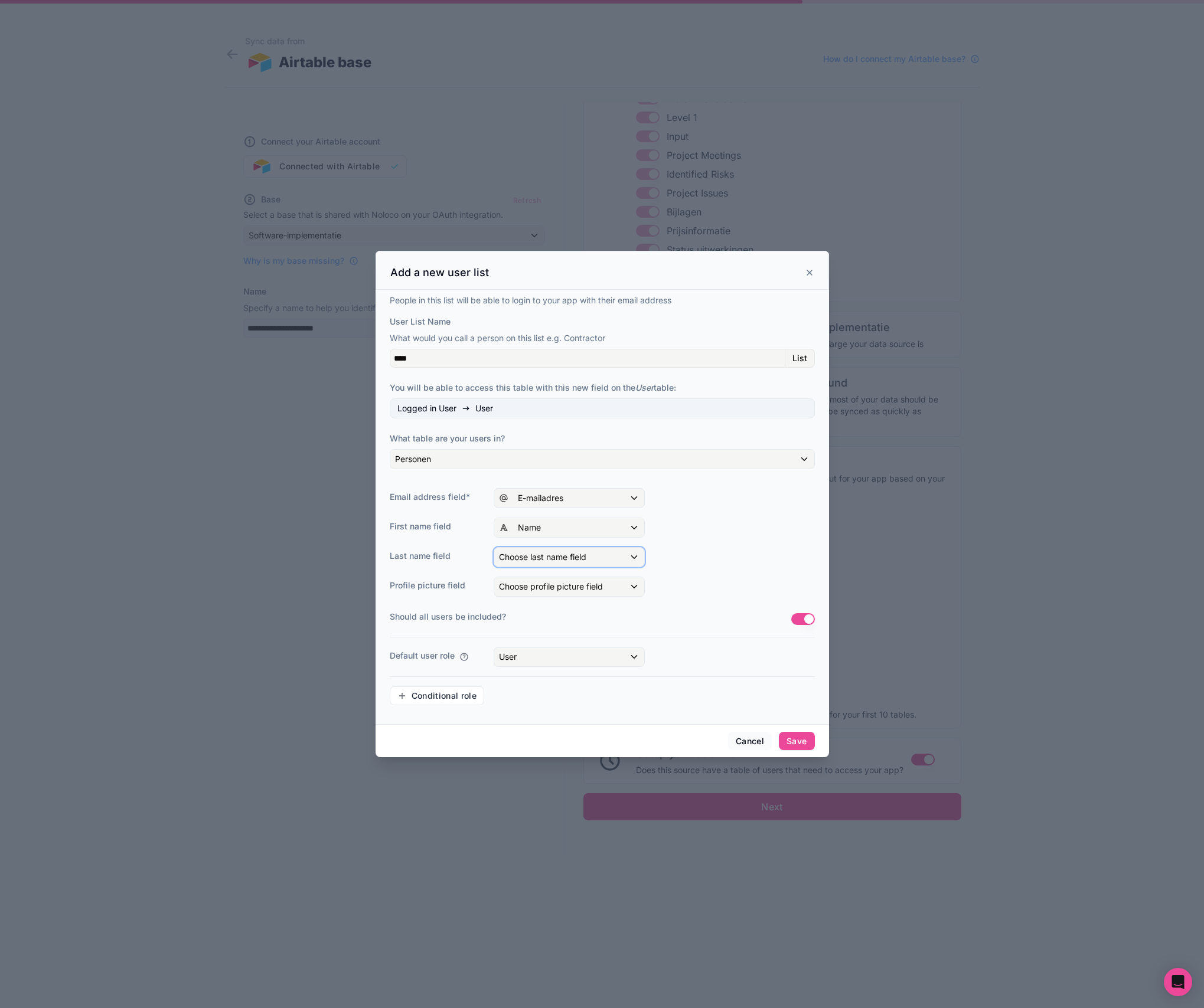
click at [553, 554] on span "Choose last name field" at bounding box center [543, 557] width 88 height 10
click at [714, 523] on div at bounding box center [602, 504] width 454 height 506
click at [761, 742] on button "Cancel" at bounding box center [750, 741] width 44 height 19
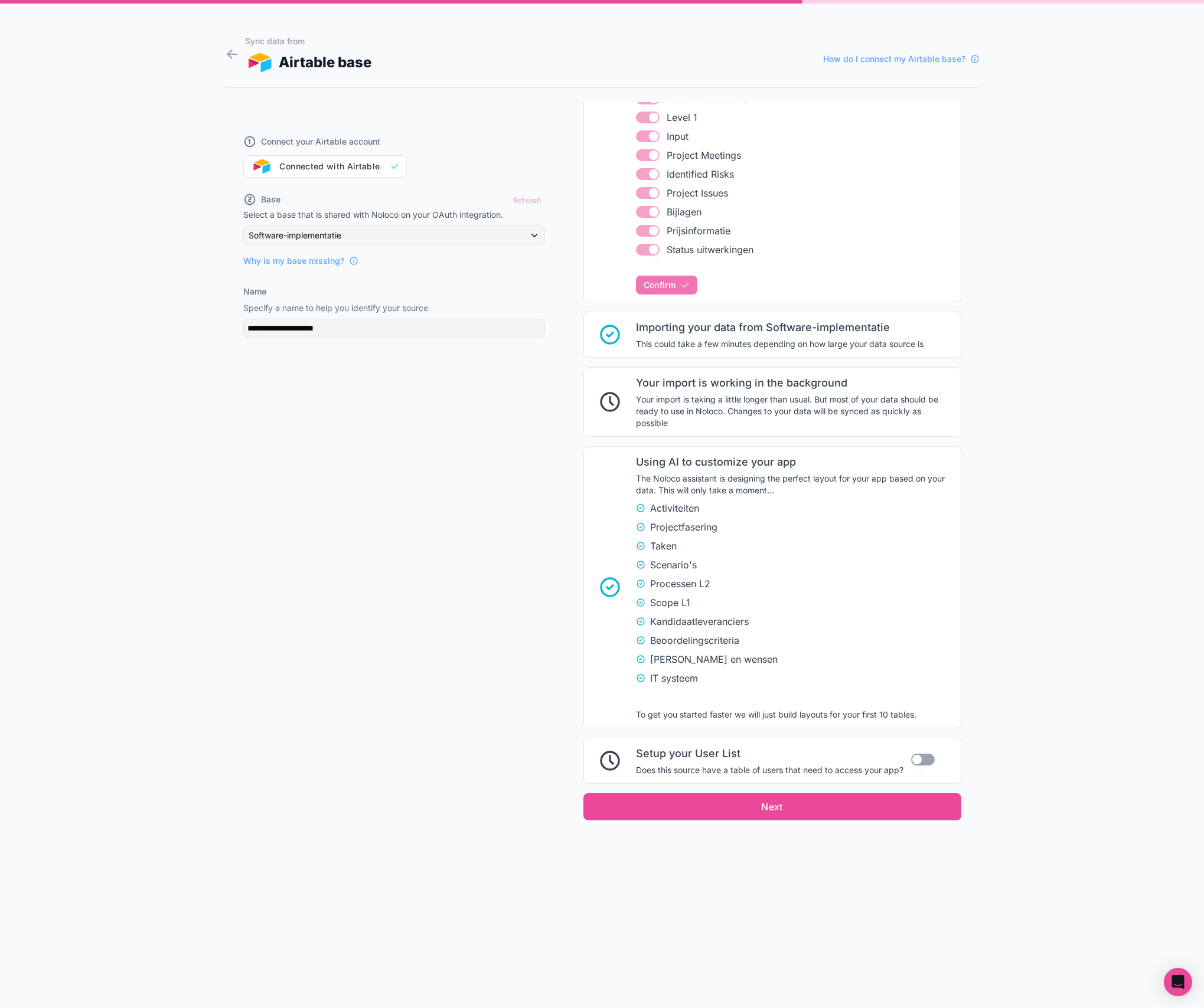
click at [917, 756] on button "Use setting" at bounding box center [922, 760] width 24 height 12
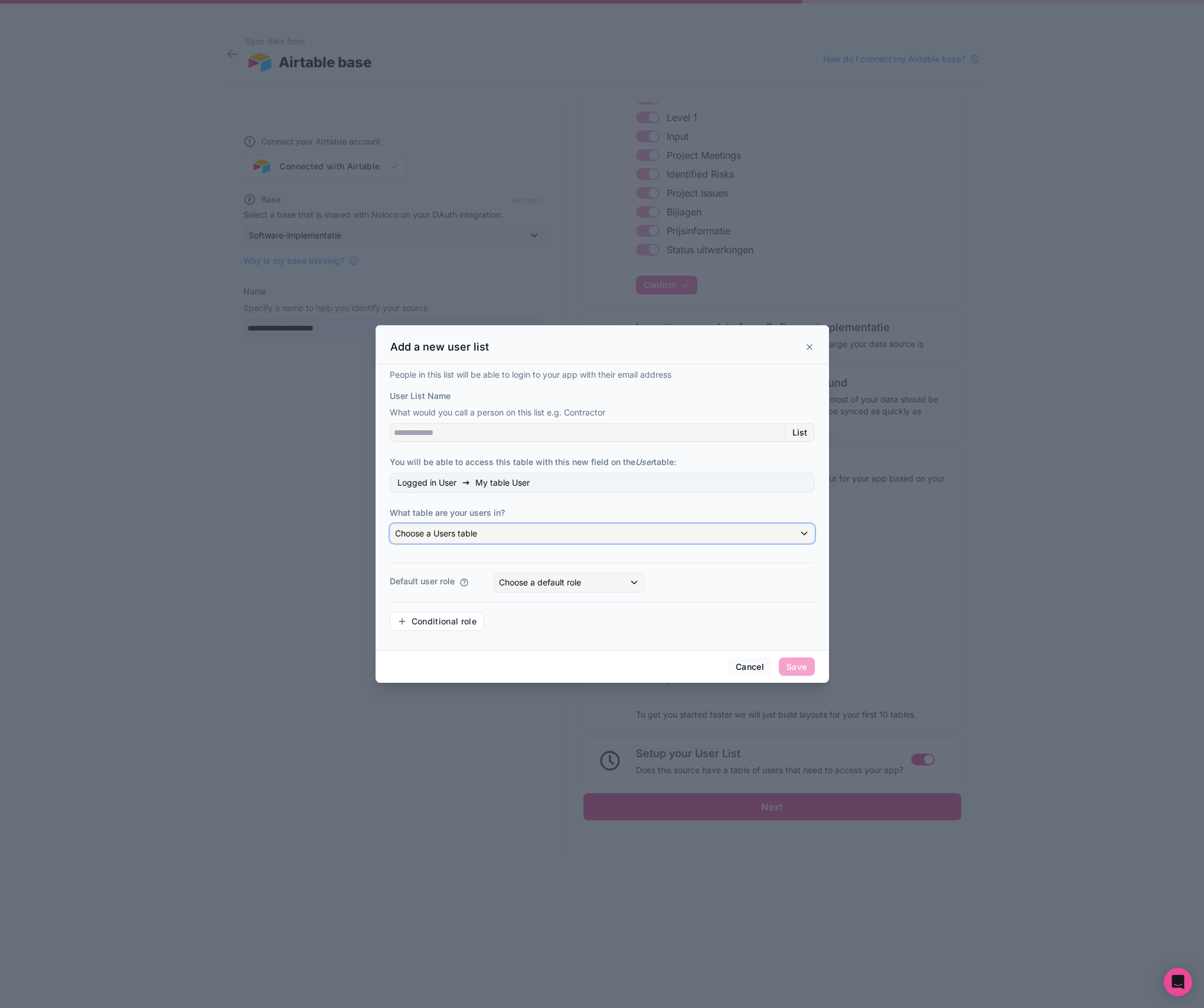
click at [441, 526] on div "Choose a Users table" at bounding box center [602, 533] width 424 height 19
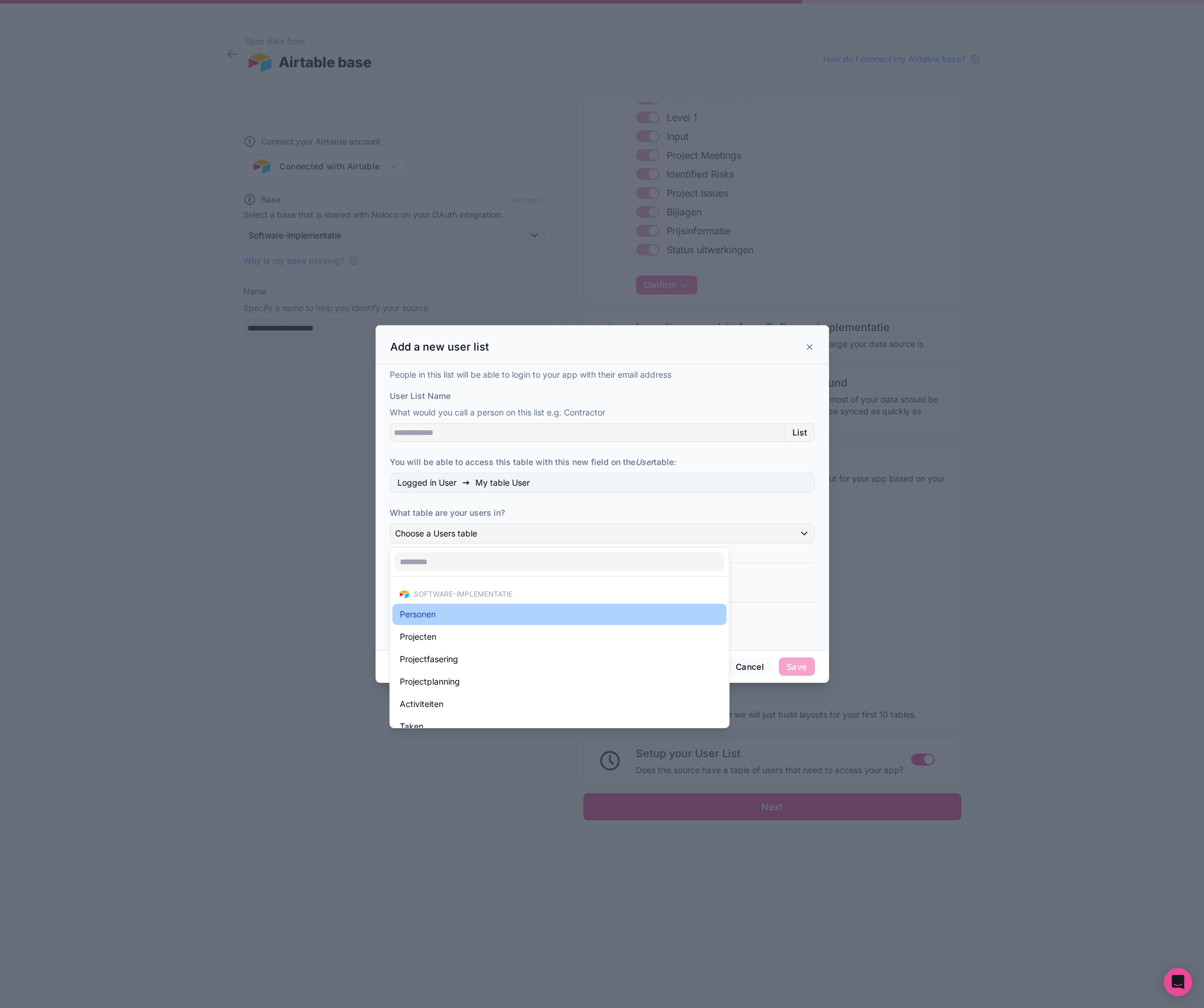
click at [430, 619] on span "Personen" at bounding box center [417, 614] width 36 height 14
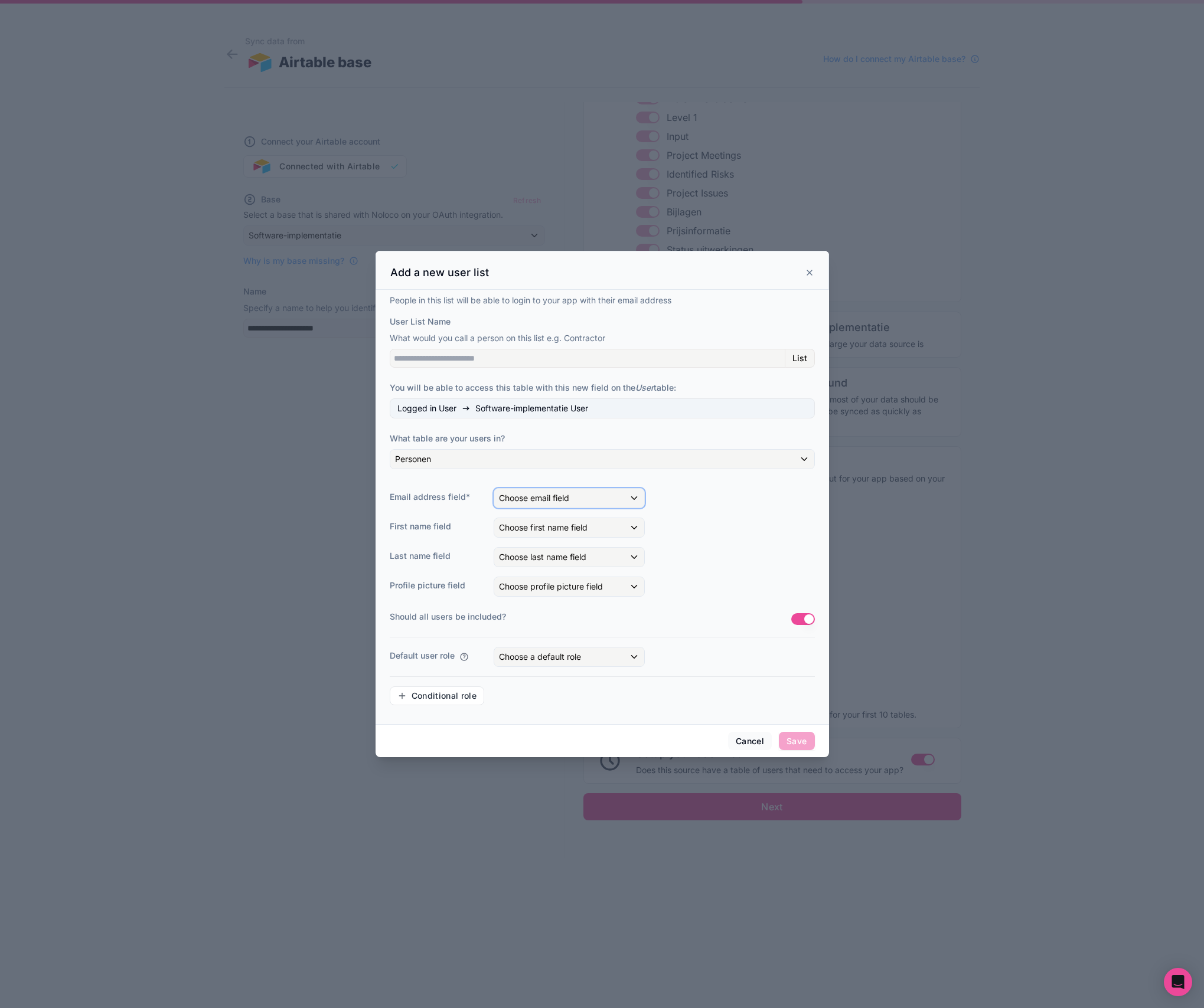
click at [577, 506] on div "Choose email field" at bounding box center [569, 498] width 150 height 19
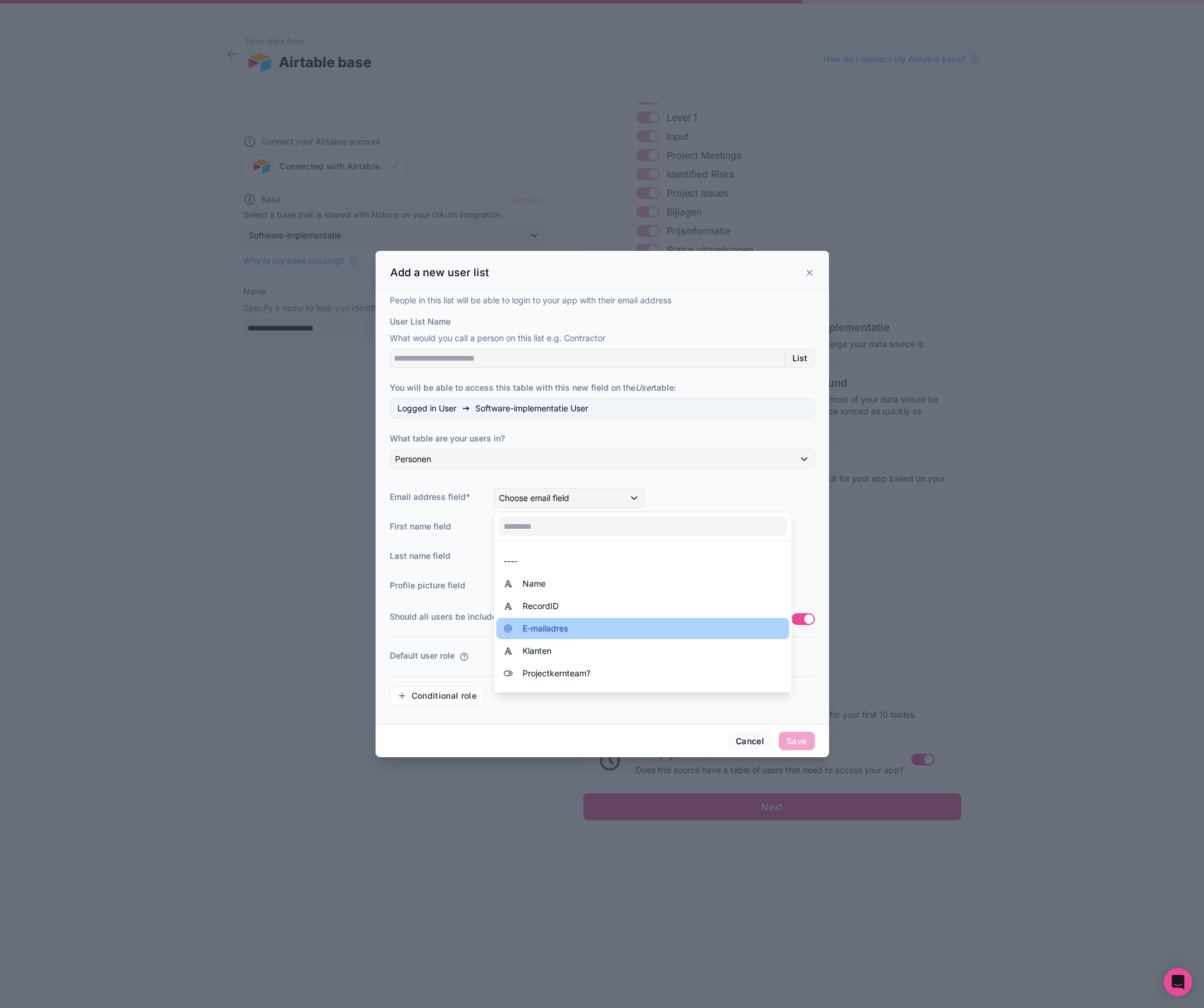
click at [562, 630] on span "E-mailadres" at bounding box center [546, 628] width 45 height 14
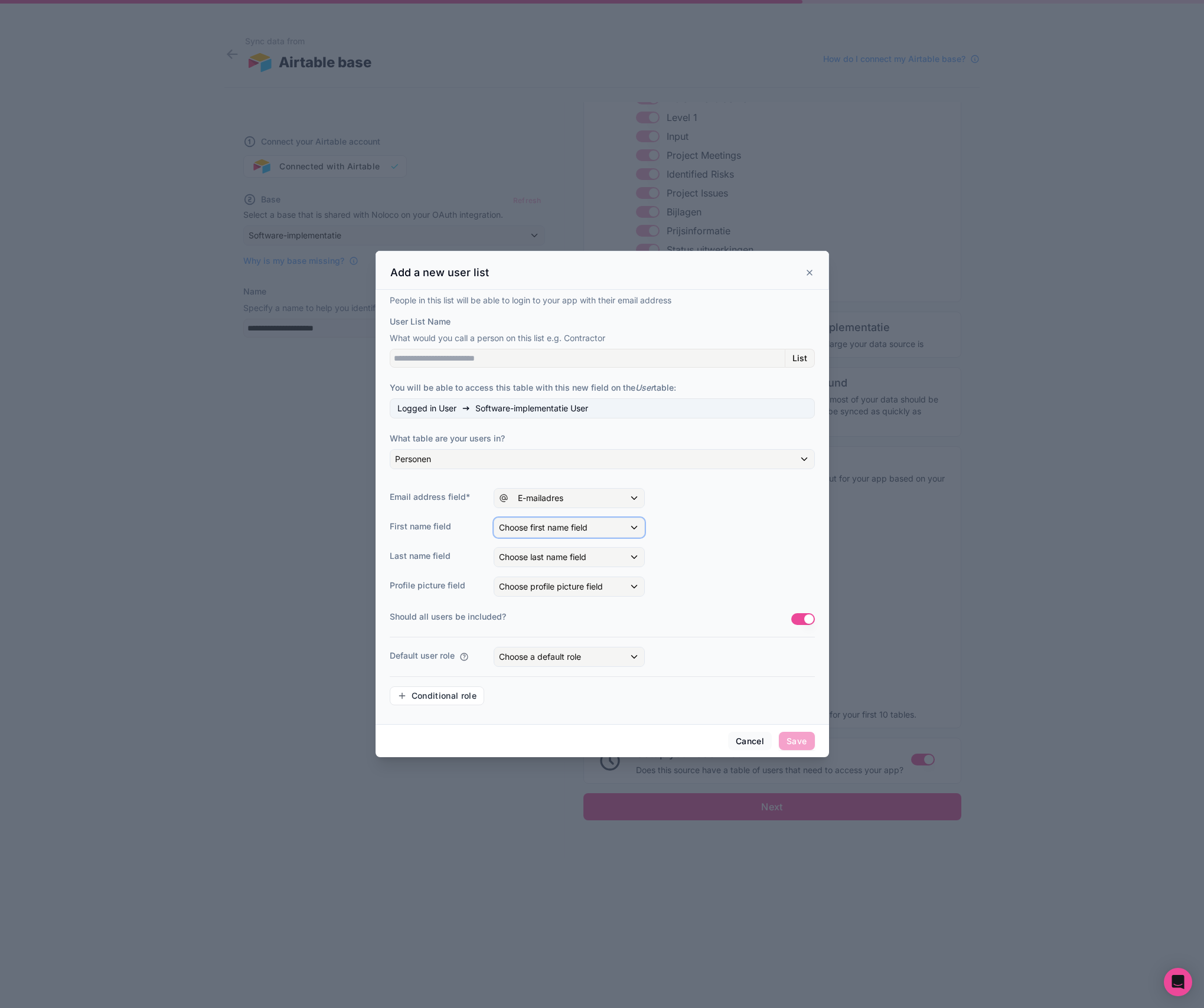
click at [537, 522] on div "Choose first name field" at bounding box center [569, 528] width 150 height 19
click at [736, 503] on div at bounding box center [602, 504] width 454 height 506
click at [585, 661] on div "Choose a default role" at bounding box center [569, 657] width 150 height 19
click at [542, 737] on div "User" at bounding box center [582, 742] width 158 height 14
click at [532, 515] on div "People in this list will be able to login to your app with their email address …" at bounding box center [602, 505] width 425 height 420
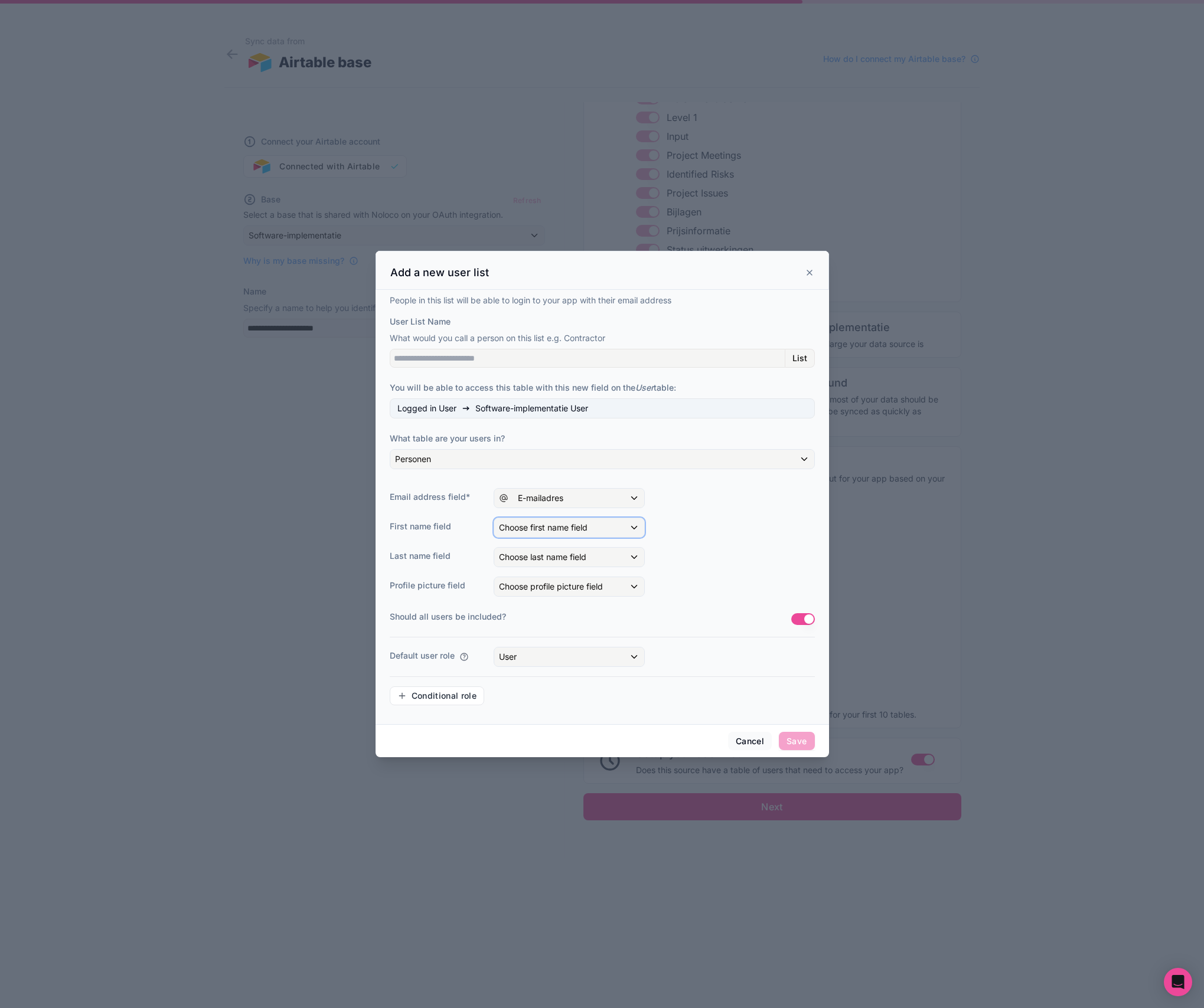
click at [537, 529] on span "Choose first name field" at bounding box center [543, 528] width 88 height 10
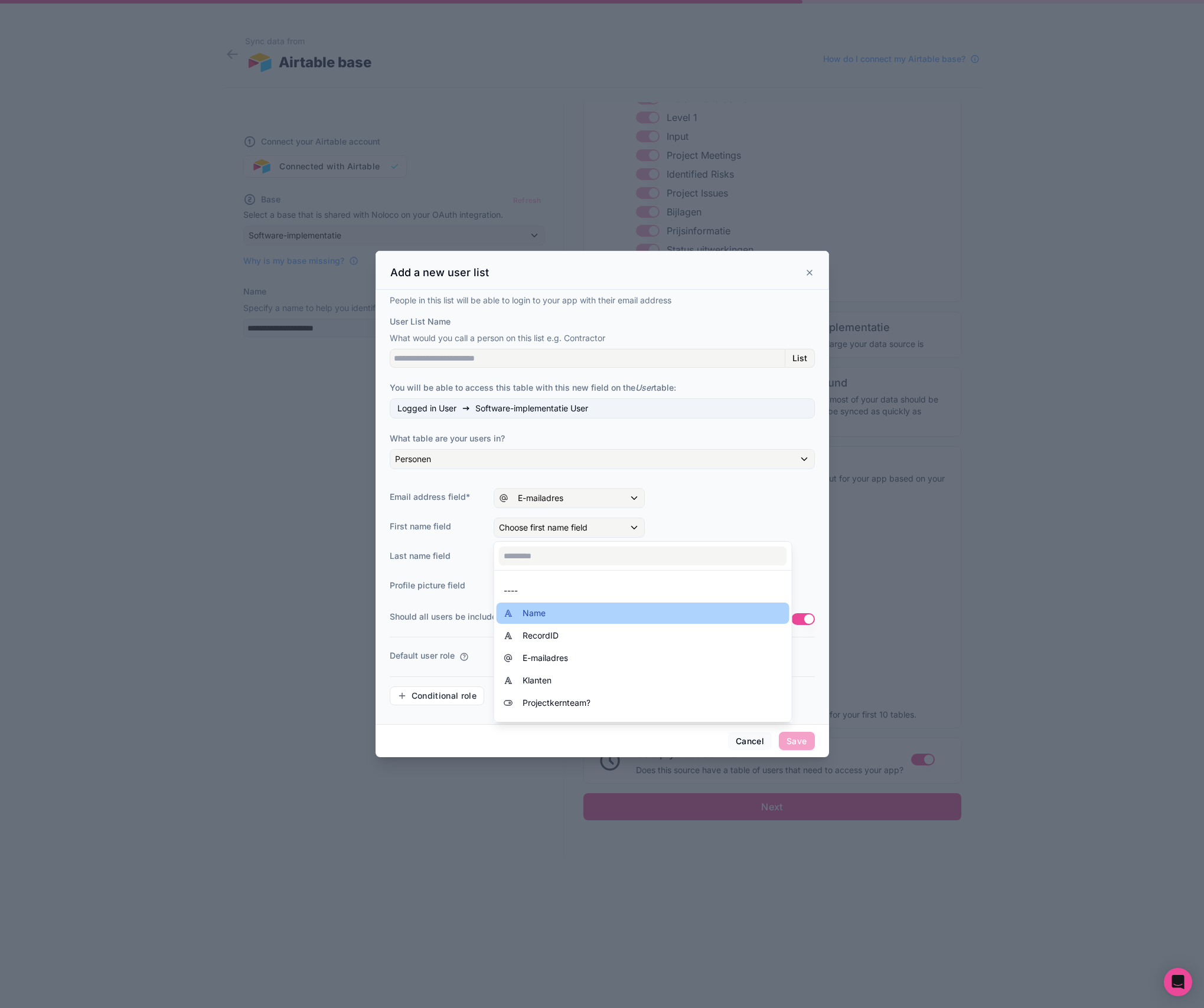
click at [543, 614] on span "Name" at bounding box center [534, 613] width 23 height 14
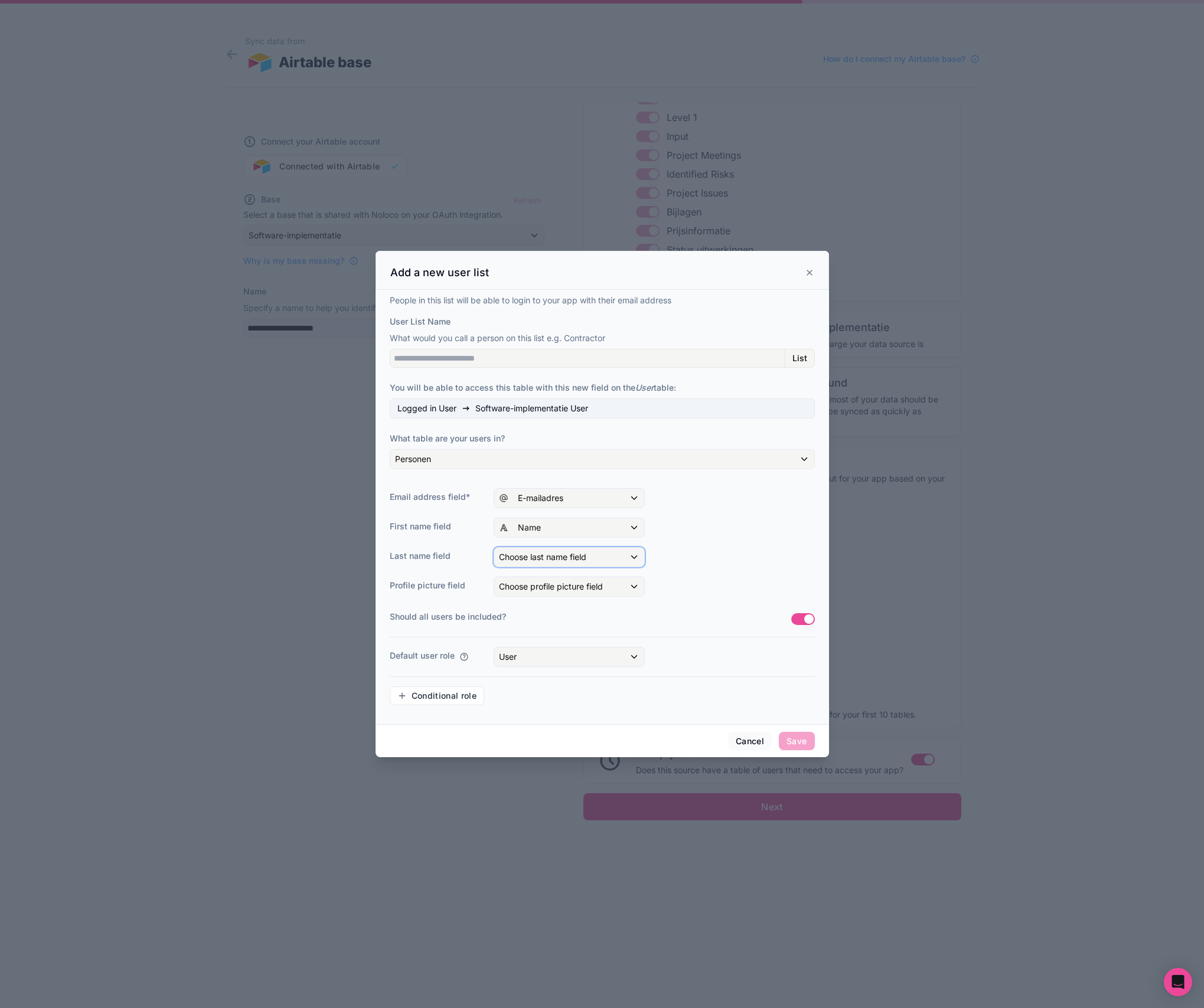
click at [559, 562] on span "Choose last name field" at bounding box center [543, 557] width 88 height 10
click at [545, 644] on span "Name" at bounding box center [534, 642] width 23 height 14
click at [546, 588] on span "Choose profile picture field" at bounding box center [551, 586] width 104 height 10
click at [755, 539] on div at bounding box center [602, 504] width 454 height 506
click at [498, 356] on input "User List Name" at bounding box center [587, 358] width 395 height 19
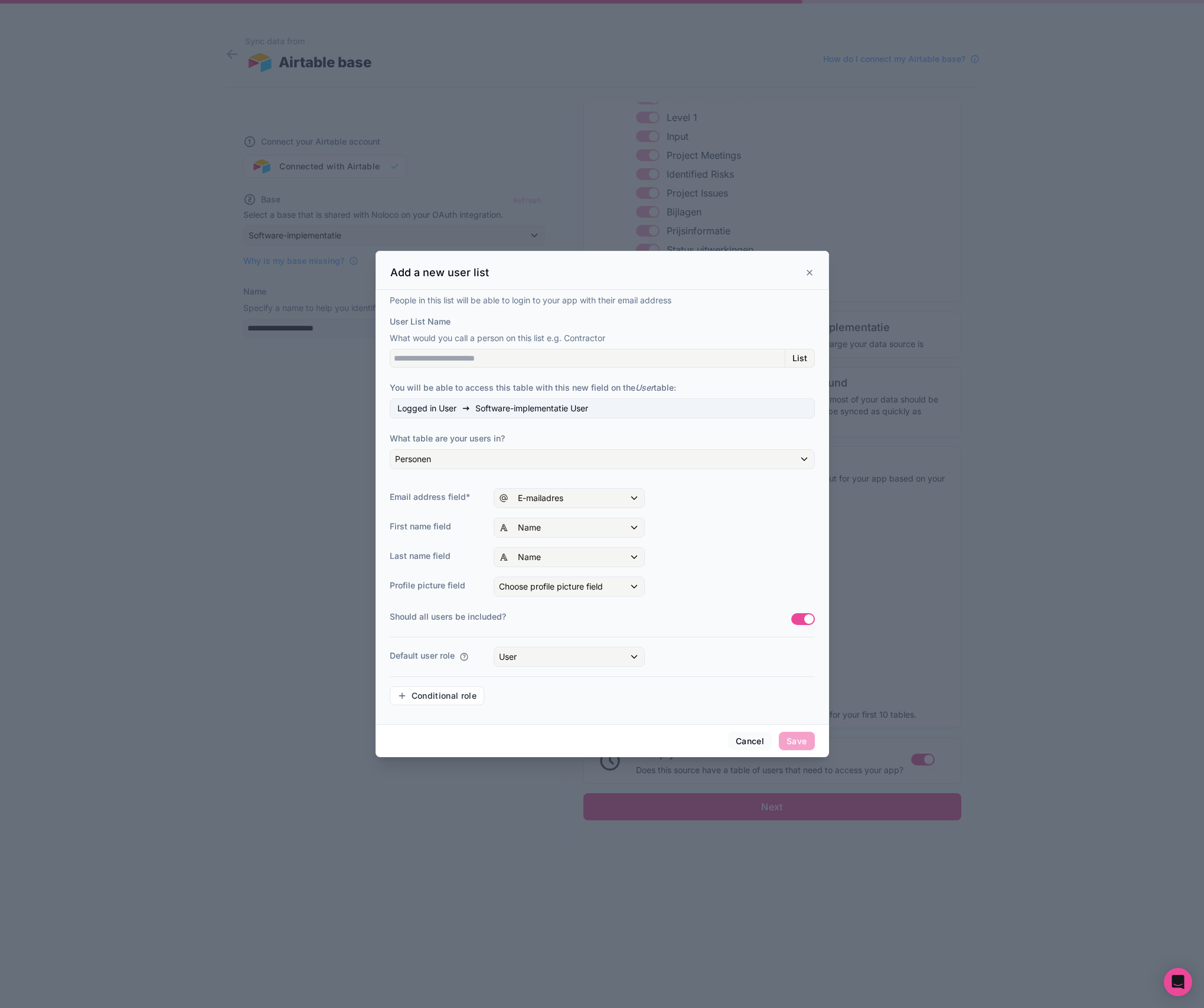
click at [804, 356] on span "List" at bounding box center [800, 358] width 15 height 11
click at [412, 356] on input "User List Name" at bounding box center [587, 358] width 395 height 19
type input "****"
click at [590, 556] on div "Name" at bounding box center [569, 557] width 150 height 19
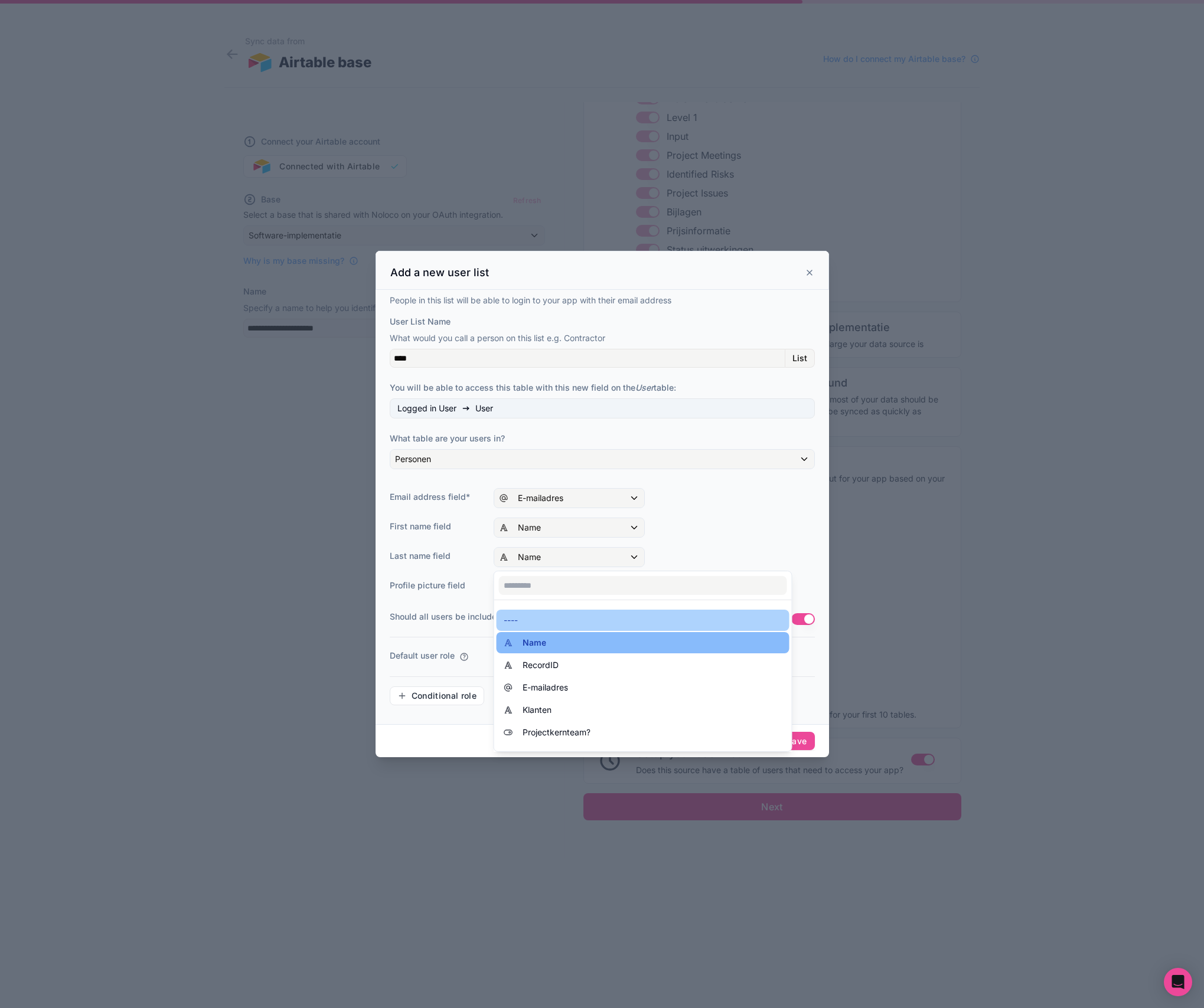
click at [525, 618] on div "----" at bounding box center [642, 620] width 278 height 14
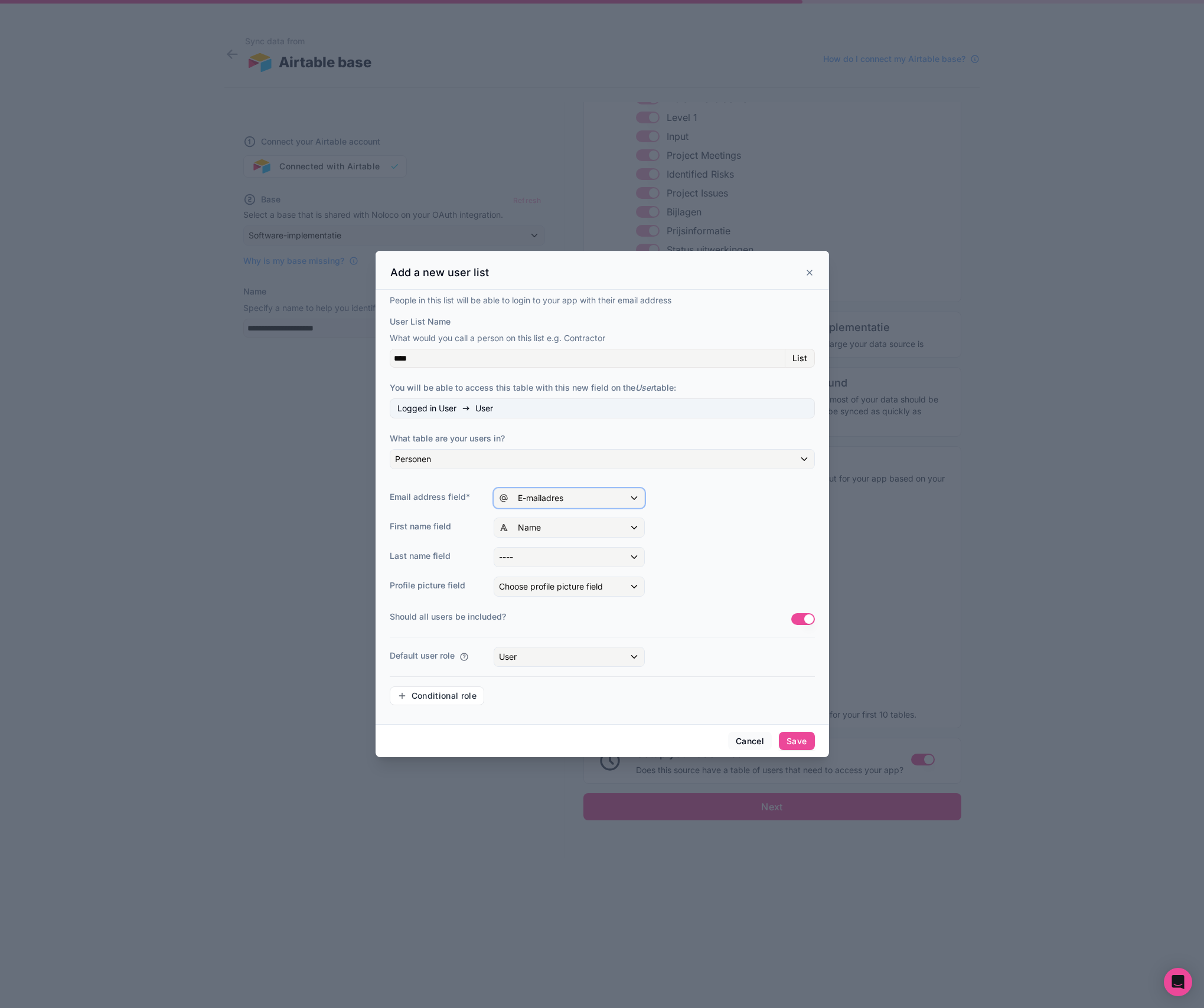
click at [584, 497] on div "E-mailadres" at bounding box center [569, 498] width 150 height 19
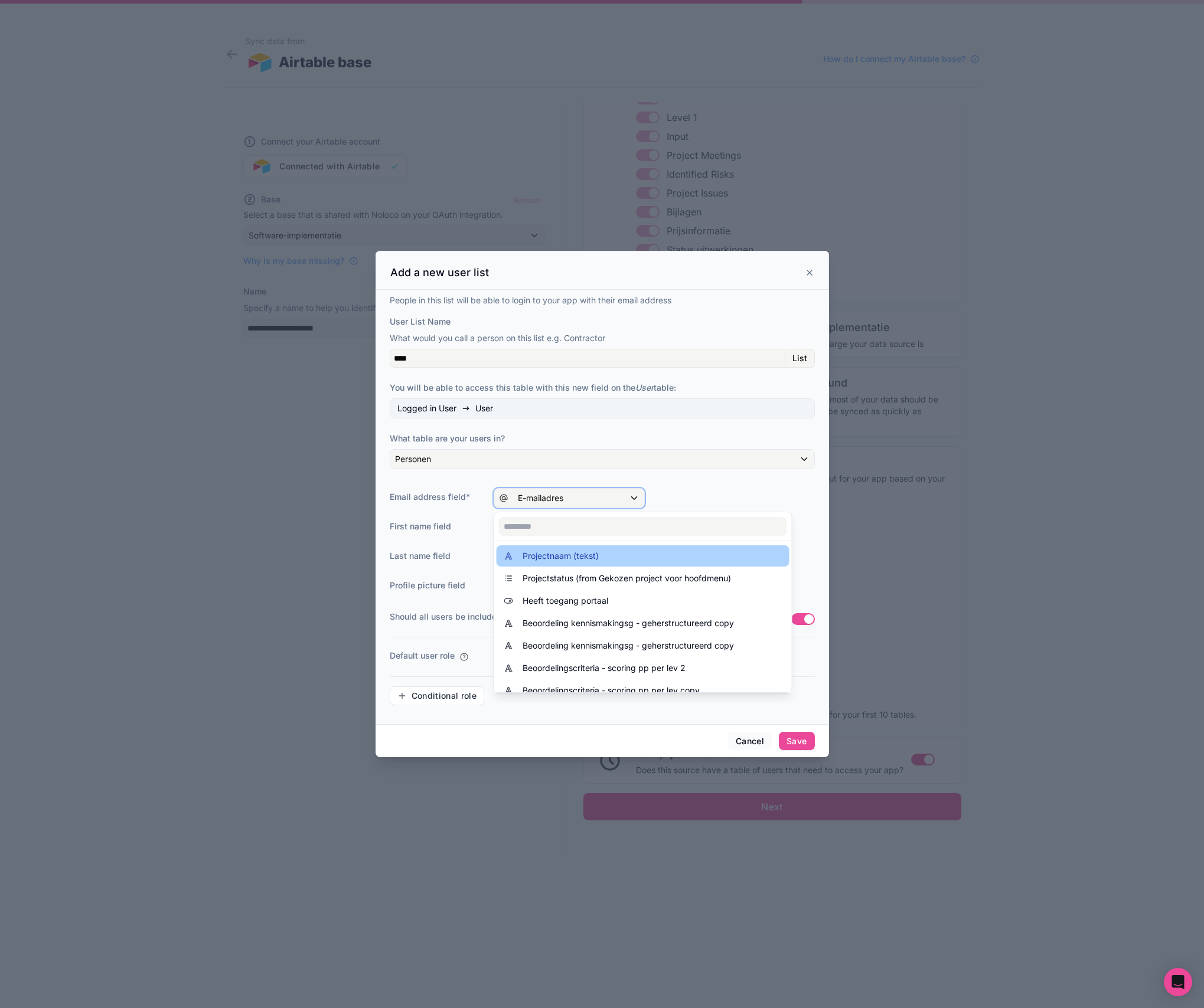
scroll to position [488, 0]
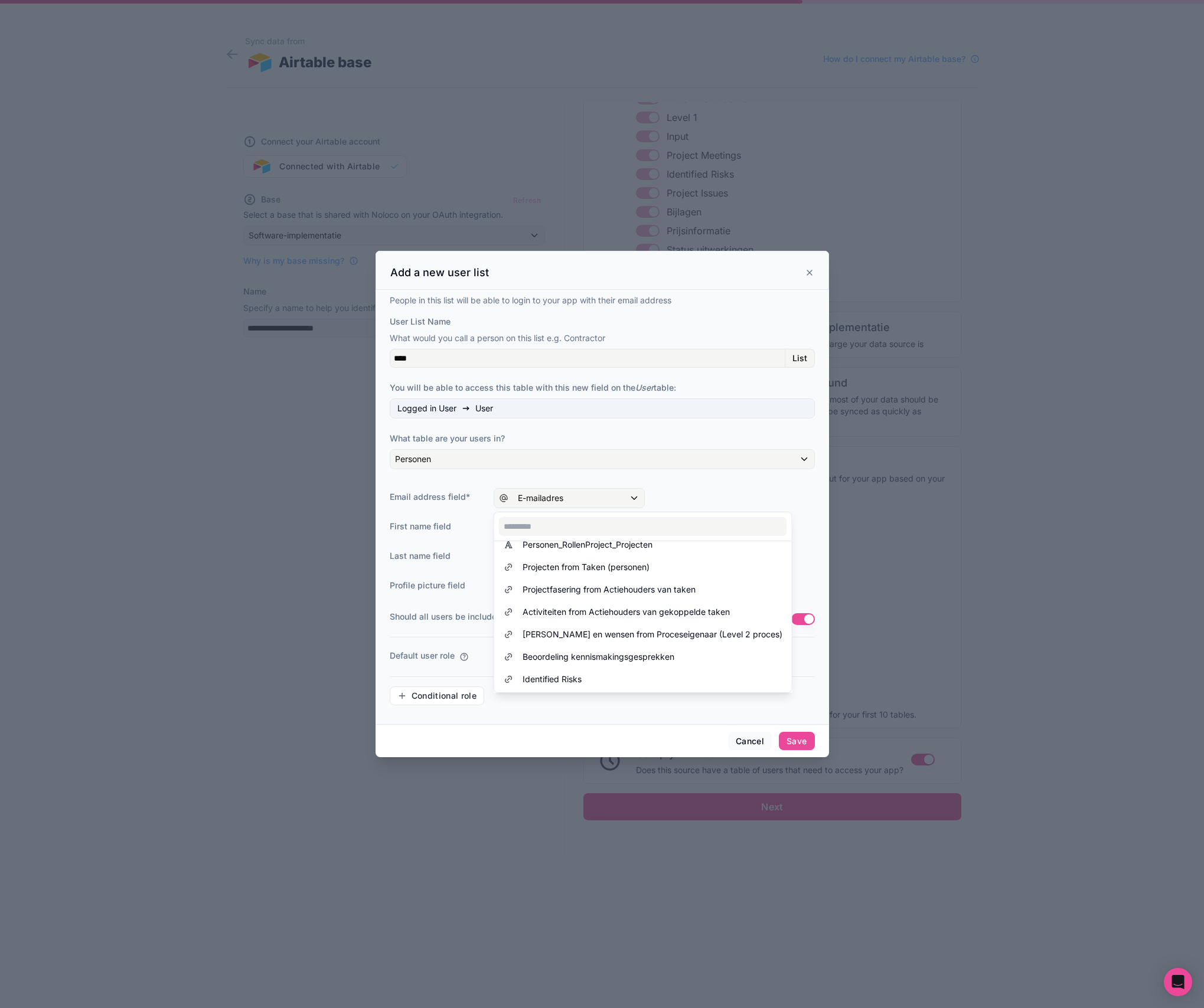
click at [792, 504] on div at bounding box center [602, 504] width 454 height 506
click at [801, 739] on button "Save" at bounding box center [796, 741] width 36 height 19
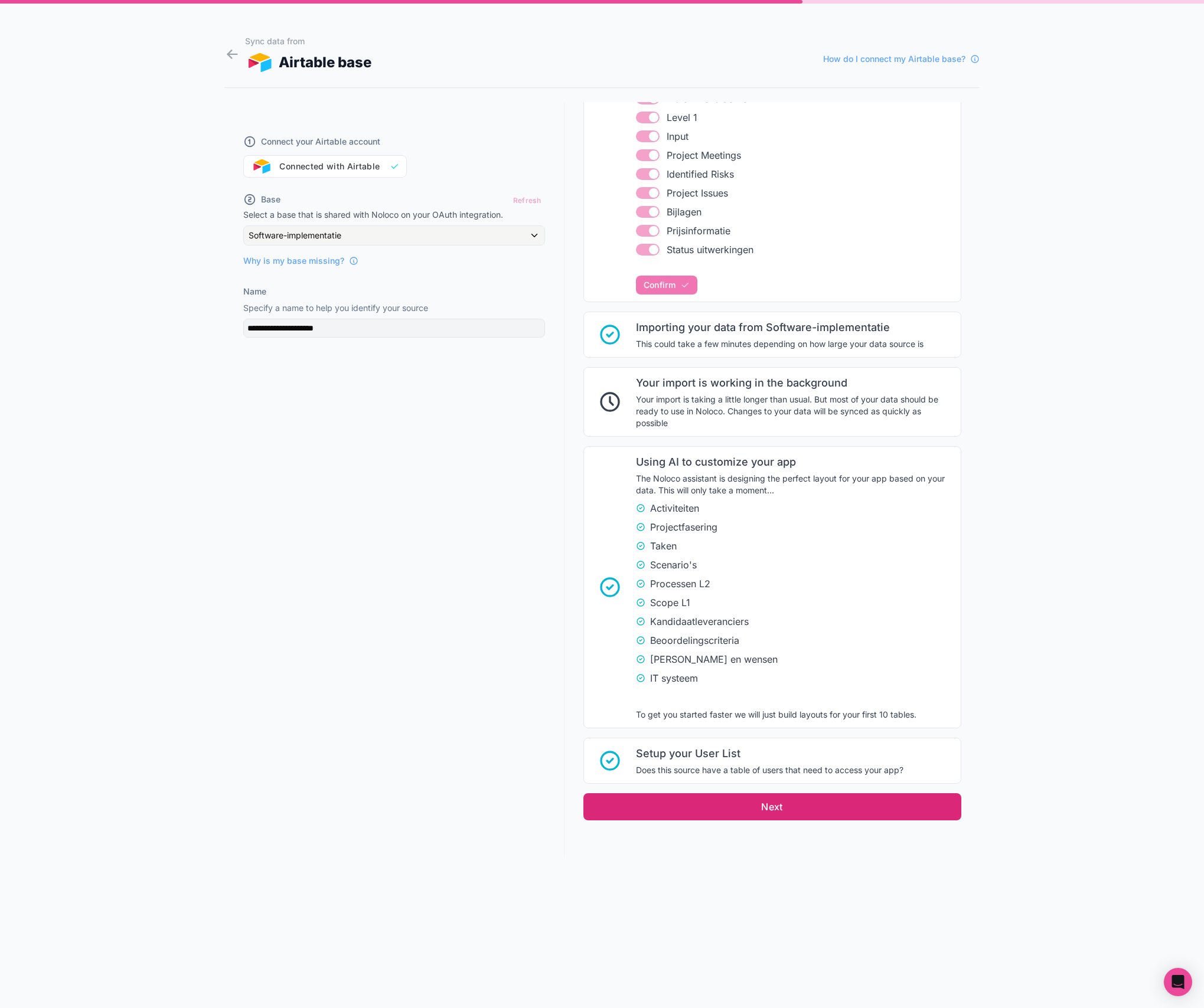
click at [770, 807] on button "Next" at bounding box center [772, 806] width 378 height 27
